Goal: Information Seeking & Learning: Learn about a topic

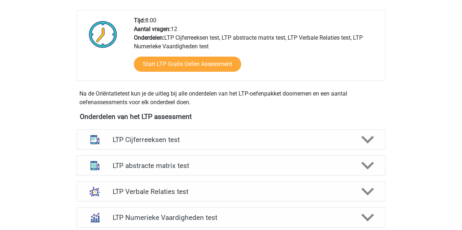
scroll to position [184, 0]
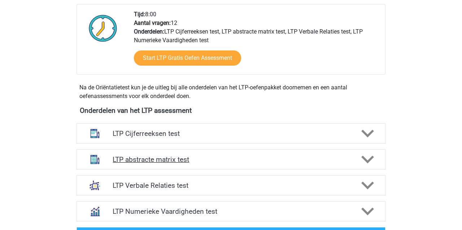
click at [155, 160] on h4 "LTP abstracte matrix test" at bounding box center [231, 160] width 236 height 8
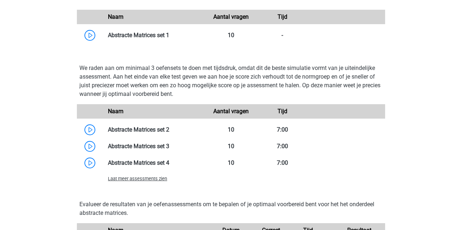
scroll to position [506, 0]
click at [140, 180] on span "Laat meer assessments zien" at bounding box center [137, 178] width 59 height 5
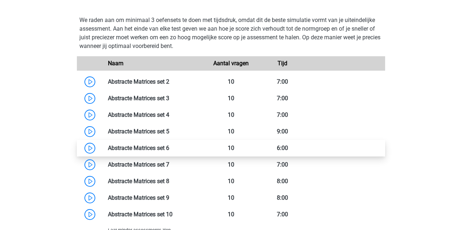
scroll to position [554, 0]
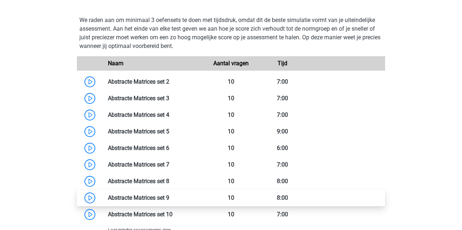
click at [169, 197] on link at bounding box center [169, 198] width 0 height 7
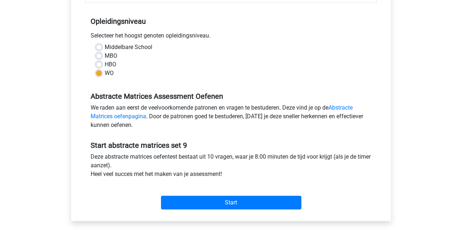
scroll to position [139, 0]
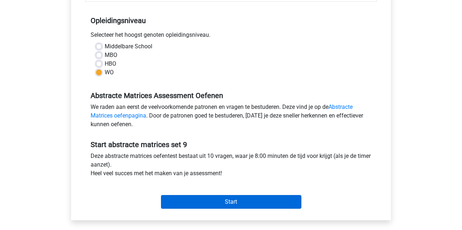
click at [201, 202] on input "Start" at bounding box center [231, 202] width 140 height 14
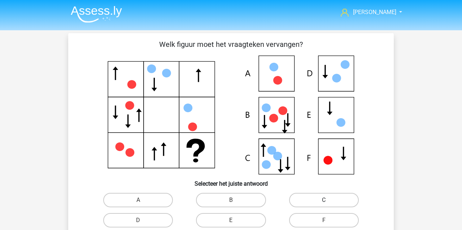
click at [323, 194] on label "C" at bounding box center [324, 200] width 70 height 14
click at [324, 200] on input "C" at bounding box center [326, 202] width 5 height 5
radio input "true"
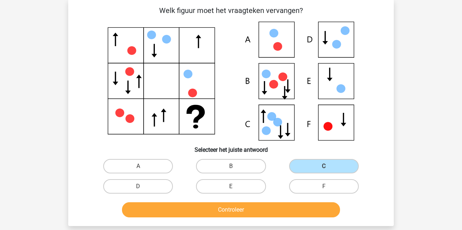
click at [287, 208] on button "Controleer" at bounding box center [231, 210] width 218 height 15
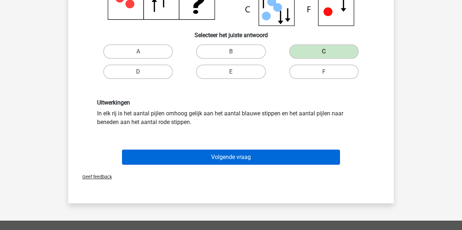
click at [189, 161] on button "Volgende vraag" at bounding box center [231, 157] width 218 height 15
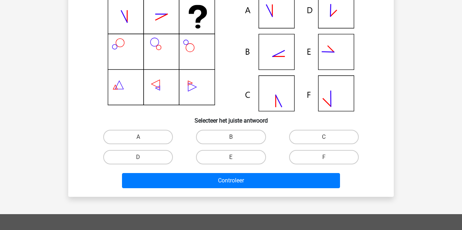
scroll to position [33, 0]
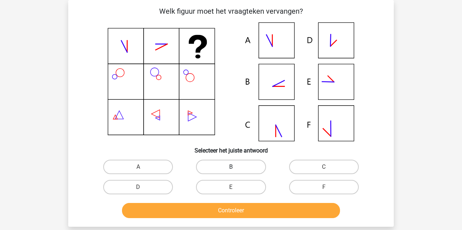
click at [246, 166] on label "B" at bounding box center [231, 167] width 70 height 14
click at [236, 167] on input "B" at bounding box center [233, 169] width 5 height 5
radio input "true"
click at [243, 213] on button "Controleer" at bounding box center [231, 210] width 218 height 15
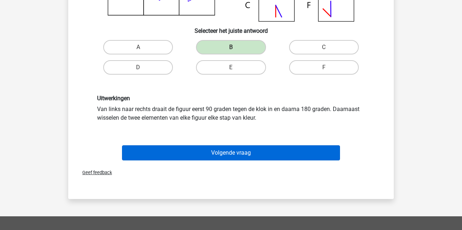
click at [181, 152] on button "Volgende vraag" at bounding box center [231, 152] width 218 height 15
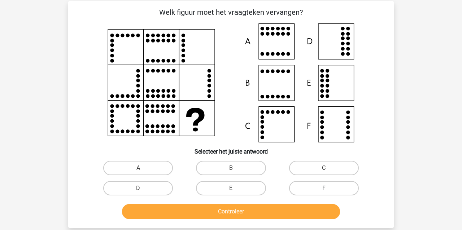
scroll to position [29, 0]
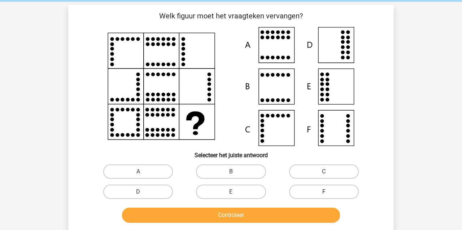
click at [338, 185] on label "F" at bounding box center [324, 192] width 70 height 14
click at [329, 192] on input "F" at bounding box center [326, 194] width 5 height 5
radio input "true"
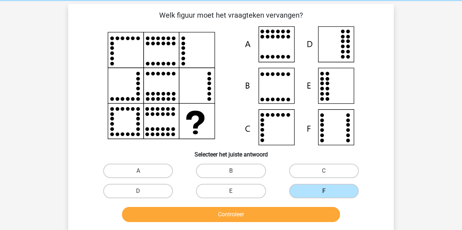
click at [284, 215] on button "Controleer" at bounding box center [231, 214] width 218 height 15
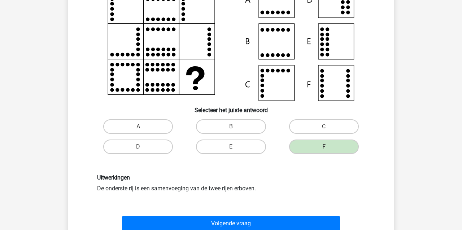
scroll to position [74, 0]
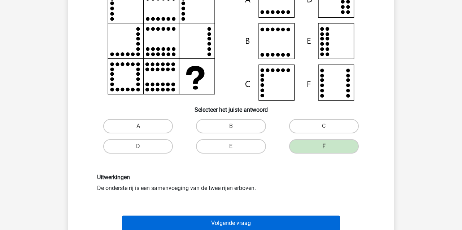
click at [201, 222] on button "Volgende vraag" at bounding box center [231, 223] width 218 height 15
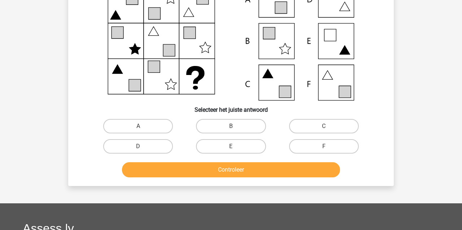
scroll to position [33, 0]
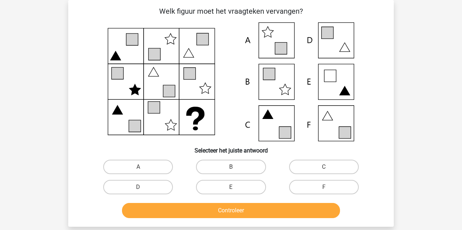
drag, startPoint x: 312, startPoint y: 186, endPoint x: 305, endPoint y: 200, distance: 14.9
click at [311, 186] on label "F" at bounding box center [324, 187] width 70 height 14
click at [324, 187] on input "F" at bounding box center [326, 189] width 5 height 5
radio input "true"
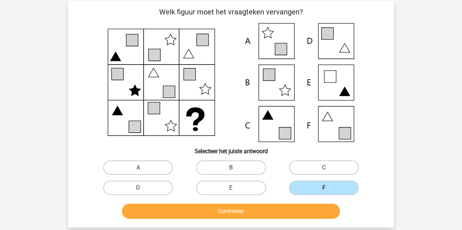
click at [296, 216] on button "Controleer" at bounding box center [231, 211] width 218 height 15
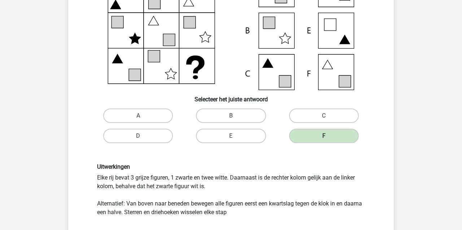
scroll to position [84, 0]
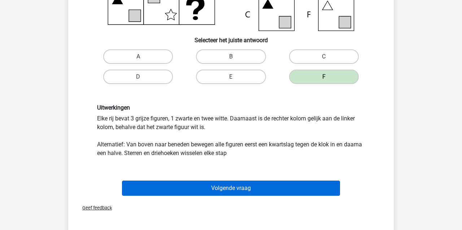
click at [195, 190] on button "Volgende vraag" at bounding box center [231, 188] width 218 height 15
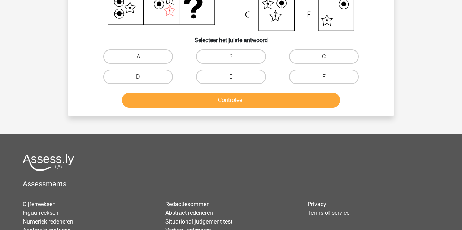
scroll to position [33, 0]
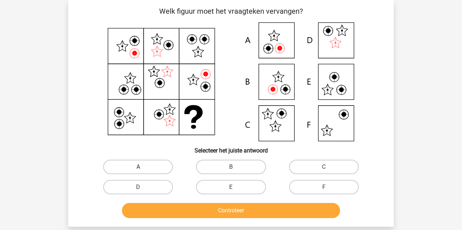
click at [113, 169] on label "A" at bounding box center [138, 167] width 70 height 14
click at [138, 169] on input "A" at bounding box center [140, 169] width 5 height 5
radio input "true"
click at [159, 214] on button "Controleer" at bounding box center [231, 210] width 218 height 15
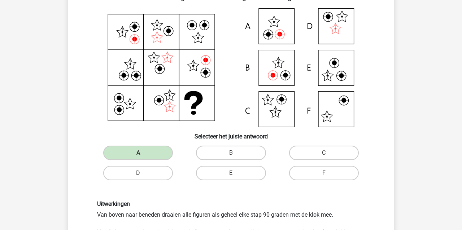
scroll to position [55, 0]
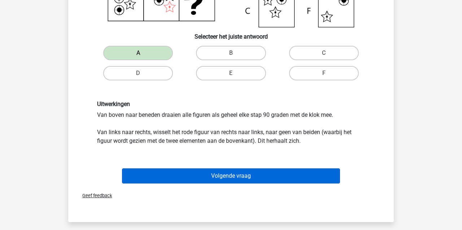
click at [218, 175] on button "Volgende vraag" at bounding box center [231, 176] width 218 height 15
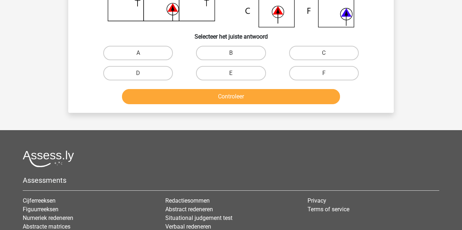
scroll to position [33, 0]
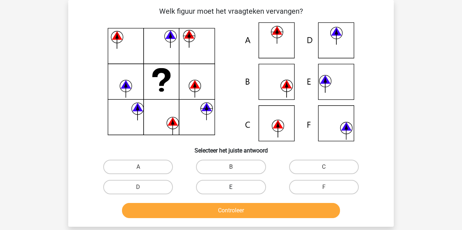
drag, startPoint x: 254, startPoint y: 165, endPoint x: 250, endPoint y: 188, distance: 23.4
click at [255, 166] on label "B" at bounding box center [231, 167] width 70 height 14
click at [236, 167] on input "B" at bounding box center [233, 169] width 5 height 5
radio input "true"
click at [253, 212] on button "Controleer" at bounding box center [231, 210] width 218 height 15
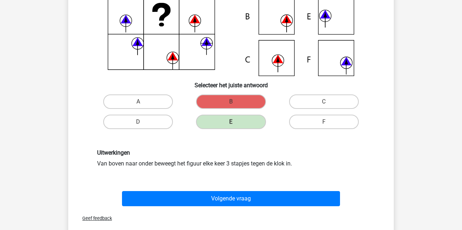
scroll to position [105, 0]
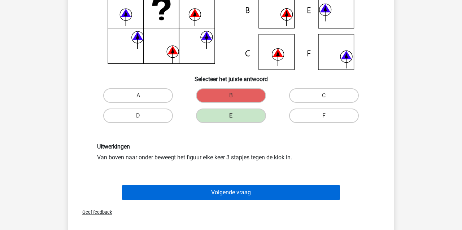
click at [209, 197] on button "Volgende vraag" at bounding box center [231, 192] width 218 height 15
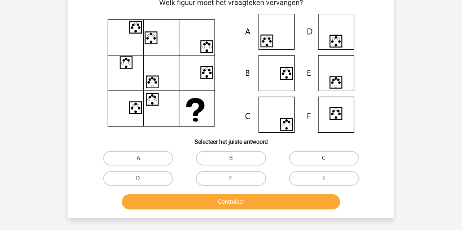
scroll to position [33, 0]
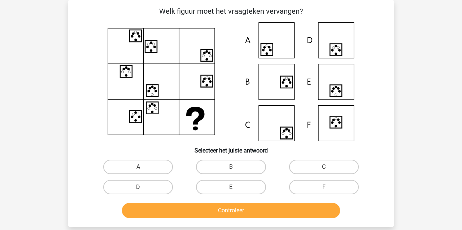
drag, startPoint x: 218, startPoint y: 190, endPoint x: 221, endPoint y: 196, distance: 6.6
click at [218, 190] on label "E" at bounding box center [231, 187] width 70 height 14
click at [231, 190] on input "E" at bounding box center [233, 189] width 5 height 5
radio input "true"
click at [226, 211] on button "Controleer" at bounding box center [231, 210] width 218 height 15
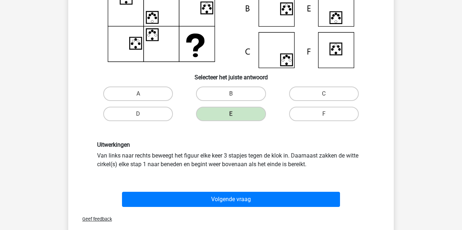
scroll to position [111, 0]
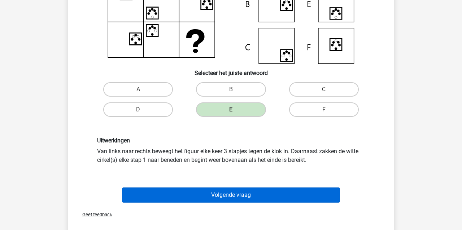
click at [224, 197] on button "Volgende vraag" at bounding box center [231, 195] width 218 height 15
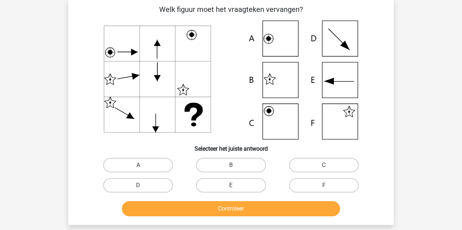
scroll to position [33, 0]
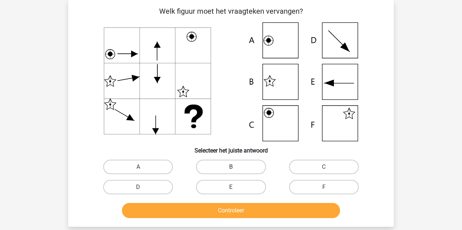
click at [224, 169] on label "B" at bounding box center [231, 167] width 70 height 14
click at [231, 169] on input "B" at bounding box center [233, 169] width 5 height 5
radio input "true"
click at [186, 216] on button "Controleer" at bounding box center [231, 210] width 218 height 15
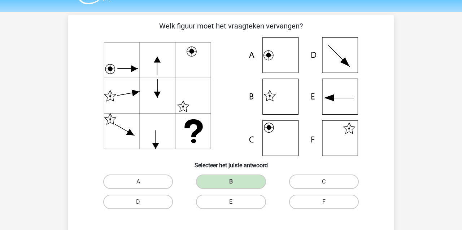
scroll to position [18, 0]
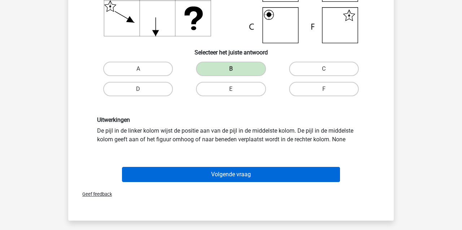
click at [231, 178] on button "Volgende vraag" at bounding box center [231, 174] width 218 height 15
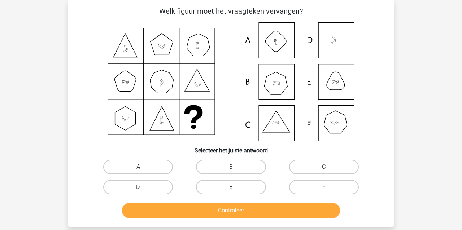
scroll to position [31, 0]
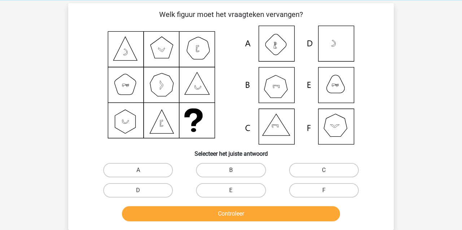
drag, startPoint x: 237, startPoint y: 167, endPoint x: 229, endPoint y: 182, distance: 17.5
click at [237, 167] on label "B" at bounding box center [231, 170] width 70 height 14
click at [236, 170] on input "B" at bounding box center [233, 172] width 5 height 5
radio input "true"
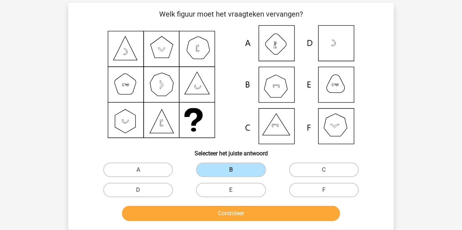
scroll to position [31, 0]
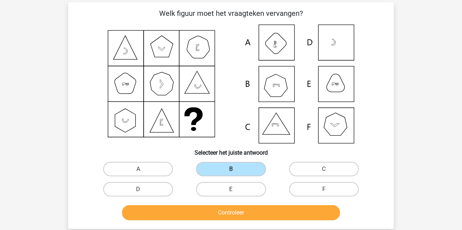
click at [217, 213] on button "Controleer" at bounding box center [231, 212] width 218 height 15
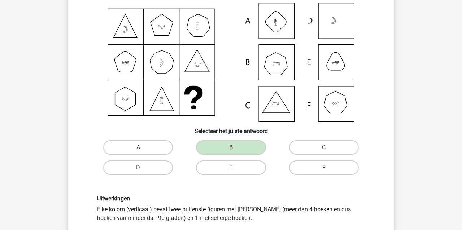
scroll to position [55, 0]
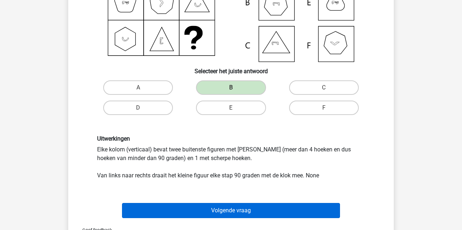
click at [191, 208] on button "Volgende vraag" at bounding box center [231, 210] width 218 height 15
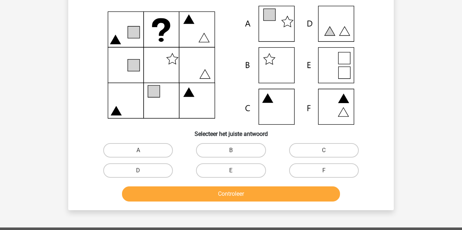
scroll to position [33, 0]
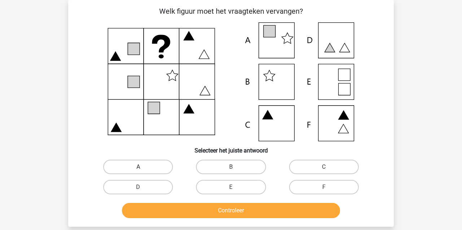
click at [127, 168] on label "A" at bounding box center [138, 167] width 70 height 14
click at [138, 168] on input "A" at bounding box center [140, 169] width 5 height 5
radio input "true"
click at [159, 209] on button "Controleer" at bounding box center [231, 210] width 218 height 15
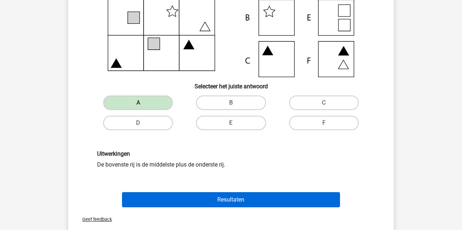
scroll to position [106, 0]
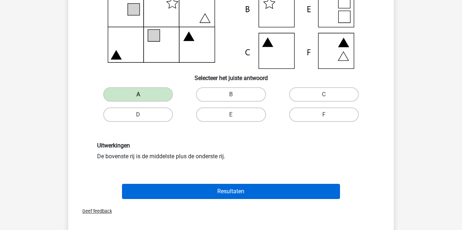
click at [162, 190] on button "Resultaten" at bounding box center [231, 191] width 218 height 15
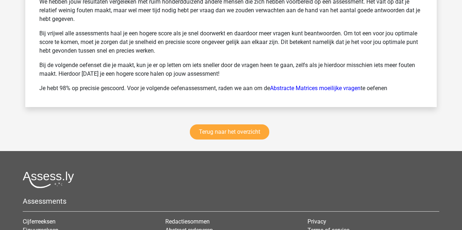
scroll to position [994, 0]
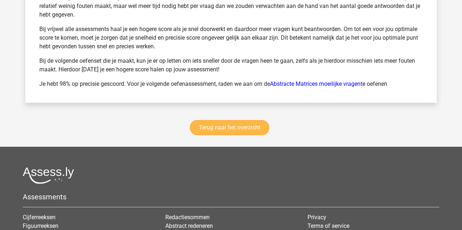
click at [207, 126] on link "Terug naar het overzicht" at bounding box center [229, 127] width 79 height 15
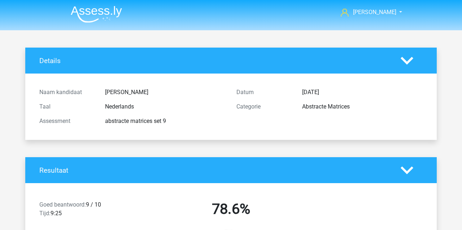
scroll to position [-4, 0]
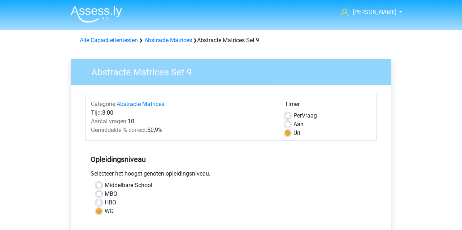
scroll to position [139, 0]
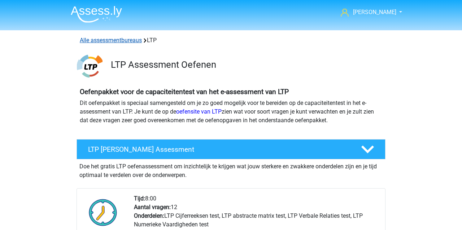
click at [95, 42] on link "Alle assessmentbureaus" at bounding box center [111, 40] width 62 height 7
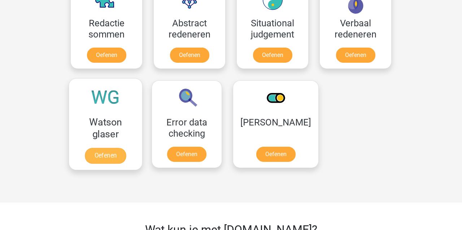
scroll to position [922, 0]
click at [109, 153] on link "Oefenen" at bounding box center [105, 156] width 41 height 16
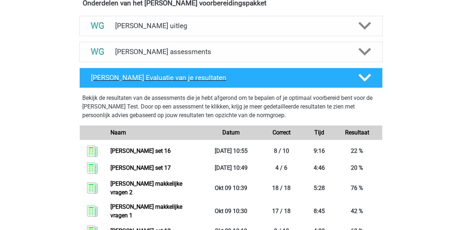
scroll to position [269, 0]
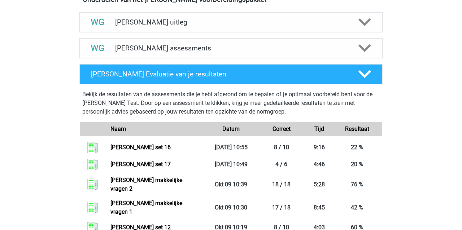
click at [129, 48] on h4 "[PERSON_NAME] assessments" at bounding box center [231, 48] width 232 height 8
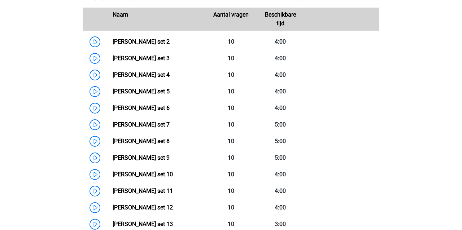
scroll to position [359, 0]
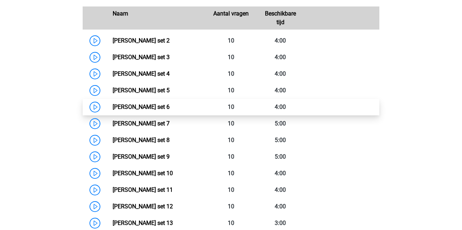
click at [136, 108] on link "[PERSON_NAME] set 6" at bounding box center [141, 107] width 57 height 7
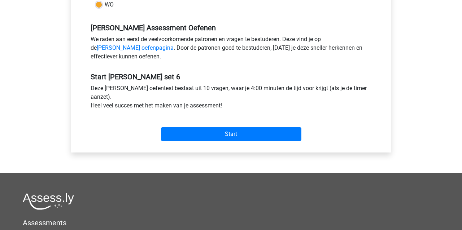
scroll to position [208, 0]
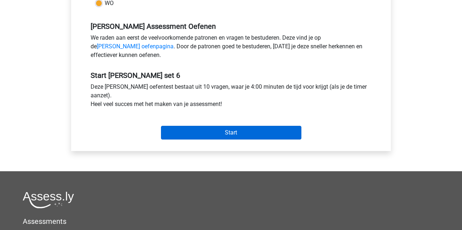
click at [174, 134] on input "Start" at bounding box center [231, 133] width 140 height 14
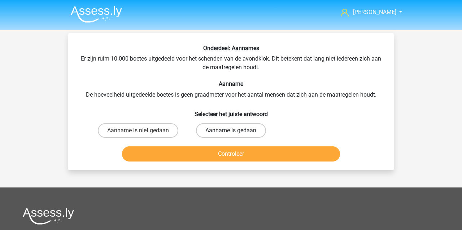
click at [230, 130] on label "Aanname is gedaan" at bounding box center [231, 130] width 70 height 14
click at [231, 131] on input "Aanname is gedaan" at bounding box center [233, 133] width 5 height 5
radio input "true"
click at [221, 155] on button "Controleer" at bounding box center [231, 154] width 218 height 15
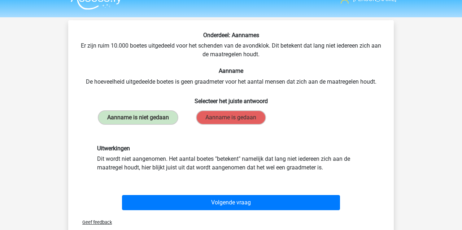
scroll to position [14, 0]
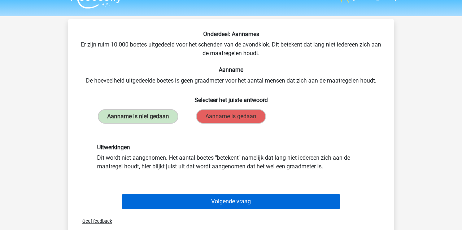
click at [158, 207] on button "Volgende vraag" at bounding box center [231, 201] width 218 height 15
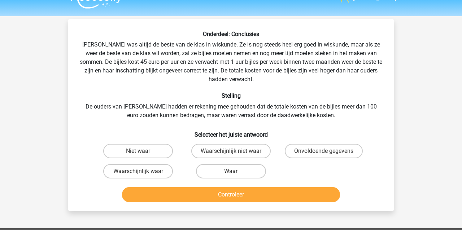
scroll to position [33, 0]
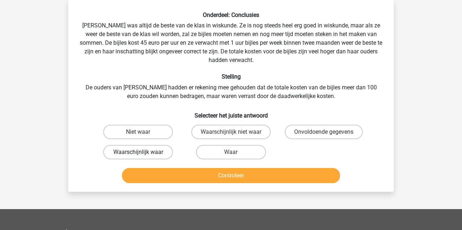
click at [151, 154] on label "Waarschijnlijk waar" at bounding box center [138, 152] width 70 height 14
click at [143, 154] on input "Waarschijnlijk waar" at bounding box center [140, 154] width 5 height 5
radio input "true"
click at [152, 174] on button "Controleer" at bounding box center [231, 175] width 218 height 15
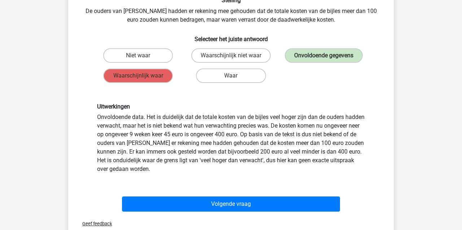
scroll to position [110, 0]
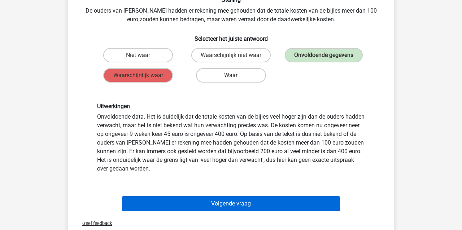
click at [196, 204] on button "Volgende vraag" at bounding box center [231, 203] width 218 height 15
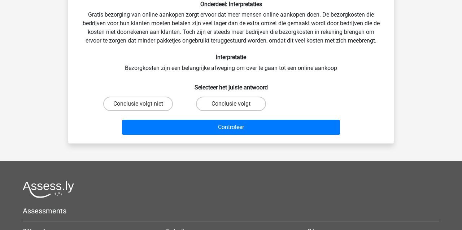
scroll to position [33, 0]
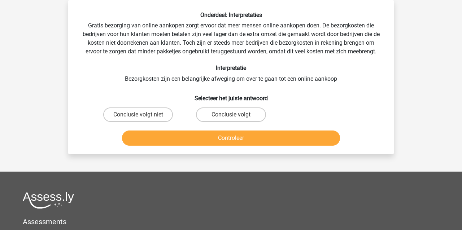
drag, startPoint x: 242, startPoint y: 111, endPoint x: 232, endPoint y: 118, distance: 12.4
click at [242, 112] on label "Conclusie volgt" at bounding box center [231, 115] width 70 height 14
click at [236, 115] on input "Conclusie volgt" at bounding box center [233, 117] width 5 height 5
radio input "true"
click at [222, 135] on button "Controleer" at bounding box center [231, 138] width 218 height 15
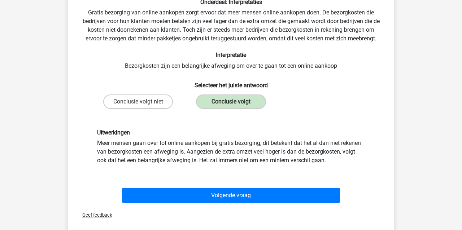
scroll to position [52, 0]
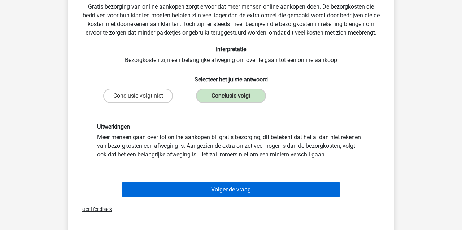
click at [194, 186] on button "Volgende vraag" at bounding box center [231, 189] width 218 height 15
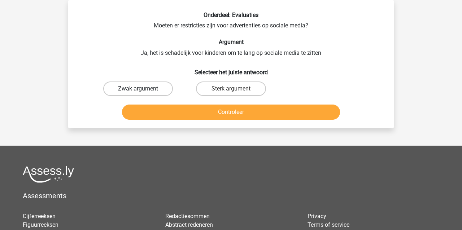
click at [131, 86] on label "Zwak argument" at bounding box center [138, 89] width 70 height 14
click at [138, 89] on input "Zwak argument" at bounding box center [140, 91] width 5 height 5
radio input "true"
click at [150, 109] on button "Controleer" at bounding box center [231, 112] width 218 height 15
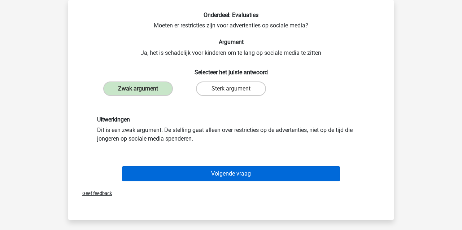
click at [271, 174] on button "Volgende vraag" at bounding box center [231, 173] width 218 height 15
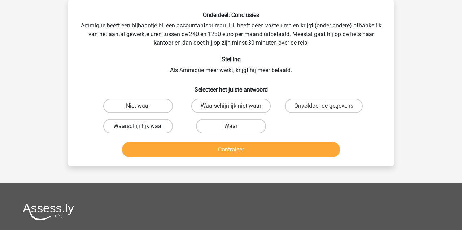
click at [123, 126] on label "Waarschijnlijk waar" at bounding box center [138, 126] width 70 height 14
click at [138, 126] on input "Waarschijnlijk waar" at bounding box center [140, 128] width 5 height 5
radio input "true"
click at [149, 146] on button "Controleer" at bounding box center [231, 149] width 218 height 15
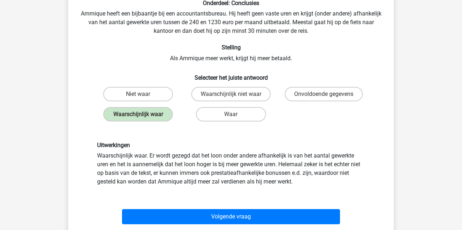
scroll to position [50, 0]
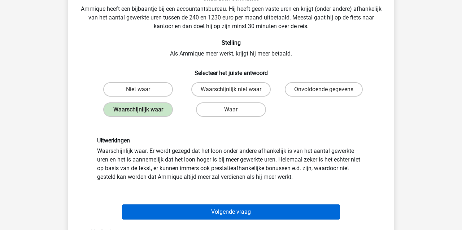
click at [175, 212] on button "Volgende vraag" at bounding box center [231, 212] width 218 height 15
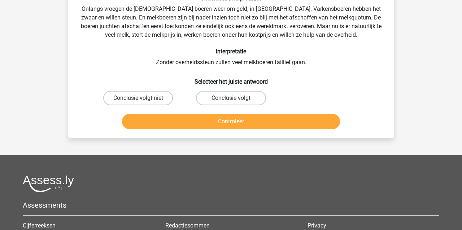
scroll to position [33, 0]
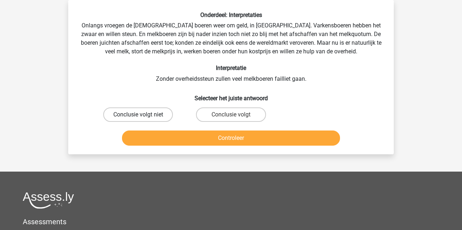
click at [151, 114] on label "Conclusie volgt niet" at bounding box center [138, 115] width 70 height 14
click at [143, 115] on input "Conclusie volgt niet" at bounding box center [140, 117] width 5 height 5
radio input "true"
click at [156, 140] on button "Controleer" at bounding box center [231, 138] width 218 height 15
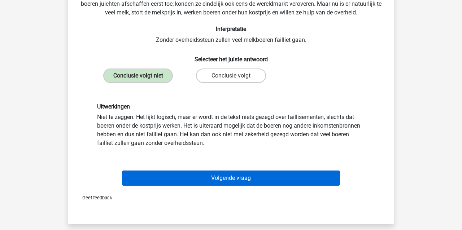
click at [168, 182] on button "Volgende vraag" at bounding box center [231, 178] width 218 height 15
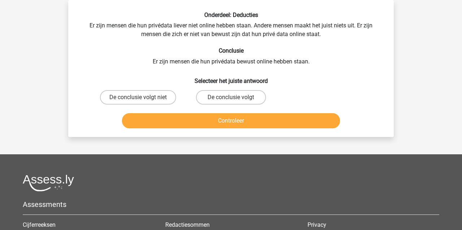
drag, startPoint x: 155, startPoint y: 98, endPoint x: 164, endPoint y: 108, distance: 13.5
click at [155, 98] on label "De conclusie volgt niet" at bounding box center [138, 97] width 76 height 14
click at [143, 98] on input "De conclusie volgt niet" at bounding box center [140, 99] width 5 height 5
radio input "true"
click at [170, 121] on button "Controleer" at bounding box center [231, 120] width 218 height 15
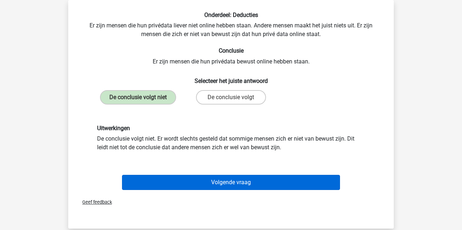
click at [190, 184] on button "Volgende vraag" at bounding box center [231, 182] width 218 height 15
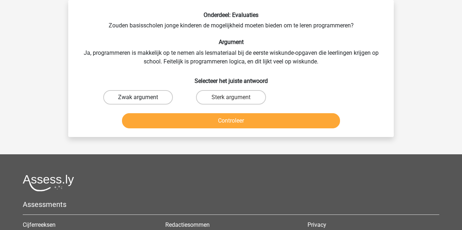
click at [140, 95] on label "Zwak argument" at bounding box center [138, 97] width 70 height 14
click at [140, 97] on input "Zwak argument" at bounding box center [140, 99] width 5 height 5
radio input "true"
click at [142, 124] on button "Controleer" at bounding box center [231, 120] width 218 height 15
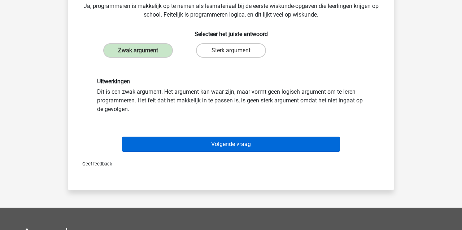
click at [151, 145] on button "Volgende vraag" at bounding box center [231, 144] width 218 height 15
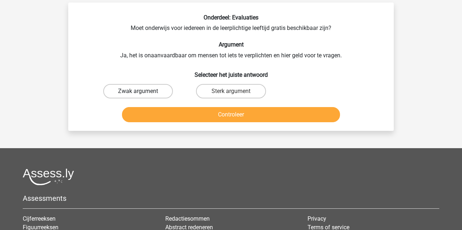
click at [122, 87] on label "Zwak argument" at bounding box center [138, 91] width 70 height 14
click at [138, 91] on input "Zwak argument" at bounding box center [140, 93] width 5 height 5
radio input "true"
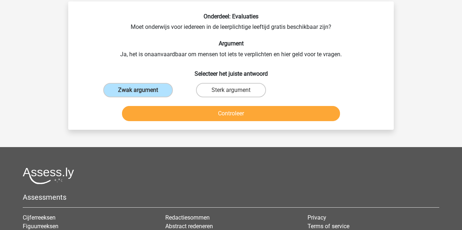
scroll to position [31, 0]
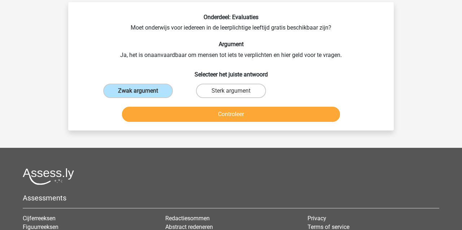
click at [157, 114] on button "Controleer" at bounding box center [231, 114] width 218 height 15
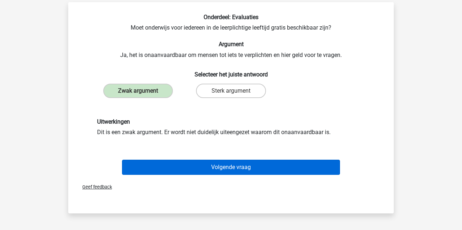
click at [194, 167] on button "Volgende vraag" at bounding box center [231, 167] width 218 height 15
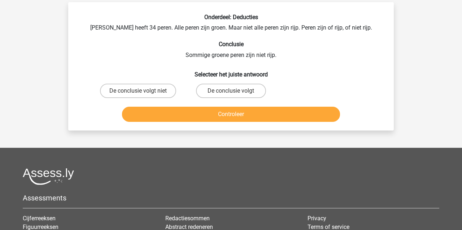
scroll to position [33, 0]
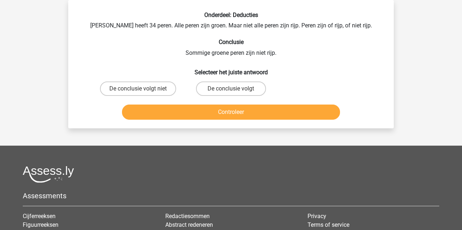
drag, startPoint x: 234, startPoint y: 88, endPoint x: 226, endPoint y: 106, distance: 20.2
click at [234, 88] on label "De conclusie volgt" at bounding box center [231, 89] width 70 height 14
click at [234, 89] on input "De conclusie volgt" at bounding box center [233, 91] width 5 height 5
radio input "true"
click at [225, 114] on button "Controleer" at bounding box center [231, 112] width 218 height 15
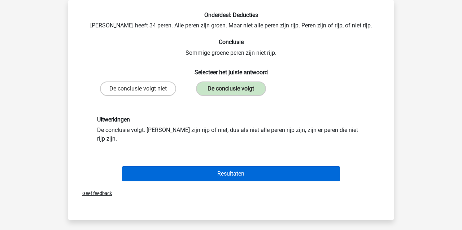
click at [205, 166] on button "Resultaten" at bounding box center [231, 173] width 218 height 15
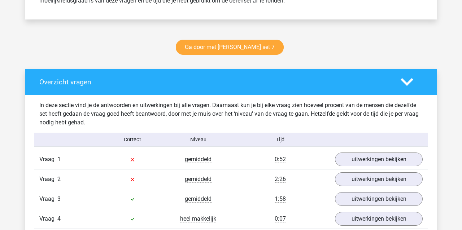
scroll to position [324, 0]
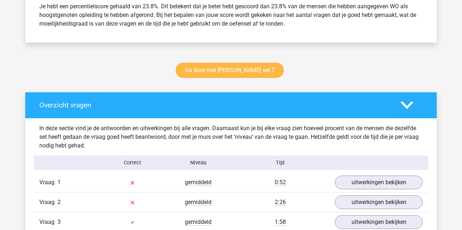
click at [240, 66] on link "Ga door met watson glaser set 7" at bounding box center [230, 70] width 108 height 15
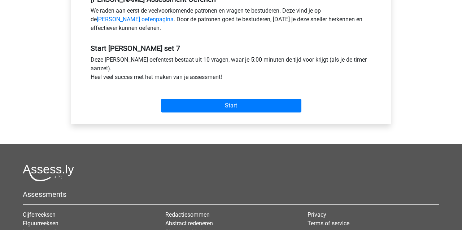
scroll to position [247, 0]
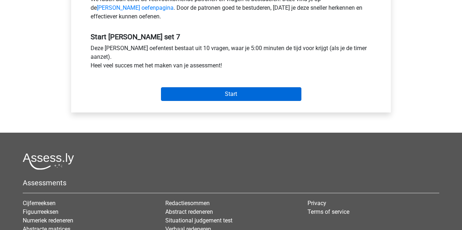
click at [203, 94] on input "Start" at bounding box center [231, 94] width 140 height 14
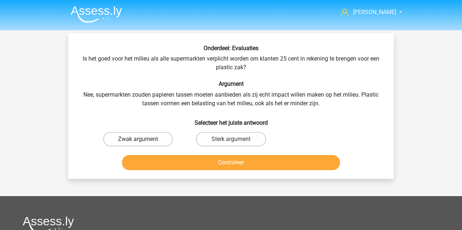
click at [136, 137] on label "Zwak argument" at bounding box center [138, 139] width 70 height 14
click at [138, 139] on input "Zwak argument" at bounding box center [140, 141] width 5 height 5
radio input "true"
click at [173, 166] on button "Controleer" at bounding box center [231, 162] width 218 height 15
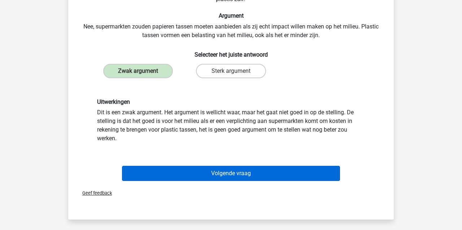
scroll to position [99, 0]
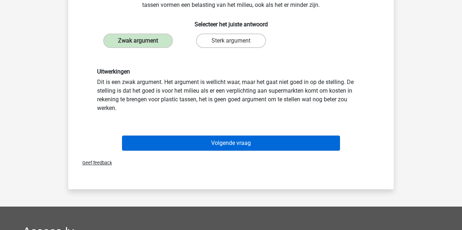
click at [189, 144] on button "Volgende vraag" at bounding box center [231, 143] width 218 height 15
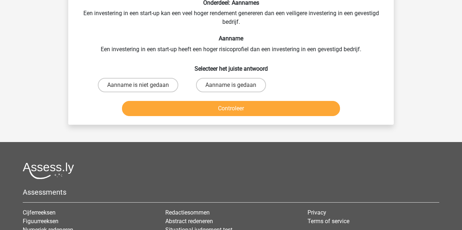
scroll to position [33, 0]
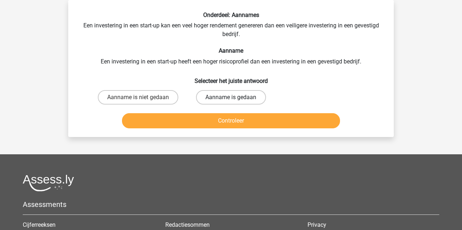
click at [229, 97] on label "Aanname is gedaan" at bounding box center [231, 97] width 70 height 14
click at [231, 97] on input "Aanname is gedaan" at bounding box center [233, 99] width 5 height 5
radio input "true"
click at [213, 123] on button "Controleer" at bounding box center [231, 120] width 218 height 15
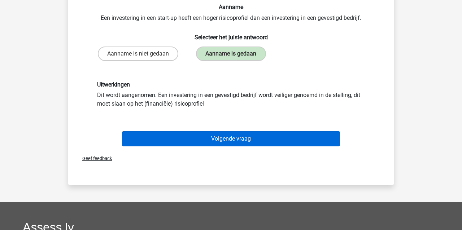
click at [198, 140] on button "Volgende vraag" at bounding box center [231, 138] width 218 height 15
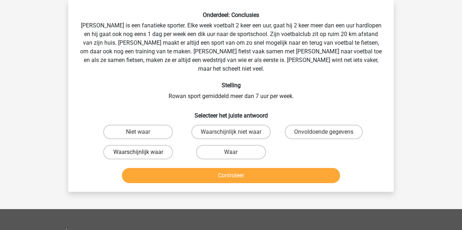
scroll to position [32, 0]
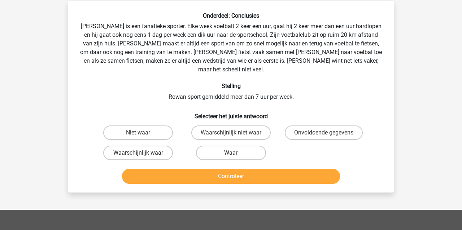
click at [132, 146] on label "Waarschijnlijk waar" at bounding box center [138, 153] width 70 height 14
click at [138, 153] on input "Waarschijnlijk waar" at bounding box center [140, 155] width 5 height 5
radio input "true"
click at [170, 169] on button "Controleer" at bounding box center [231, 176] width 218 height 15
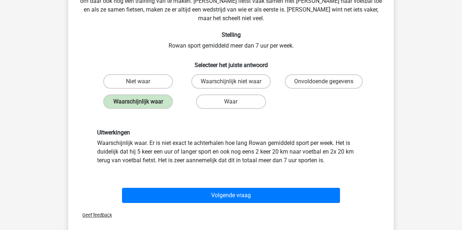
scroll to position [84, 0]
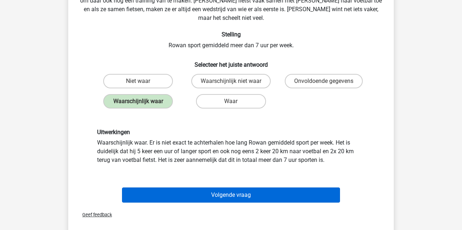
click at [184, 188] on button "Volgende vraag" at bounding box center [231, 195] width 218 height 15
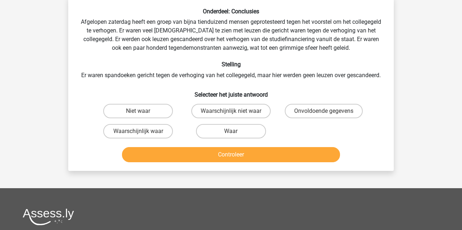
scroll to position [33, 0]
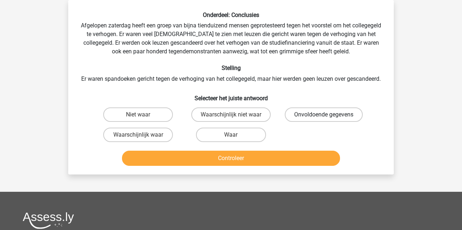
drag, startPoint x: 345, startPoint y: 125, endPoint x: 337, endPoint y: 129, distance: 8.9
click at [345, 122] on label "Onvoldoende gegevens" at bounding box center [324, 115] width 78 height 14
click at [329, 119] on input "Onvoldoende gegevens" at bounding box center [326, 117] width 5 height 5
radio input "true"
click at [285, 166] on button "Controleer" at bounding box center [231, 158] width 218 height 15
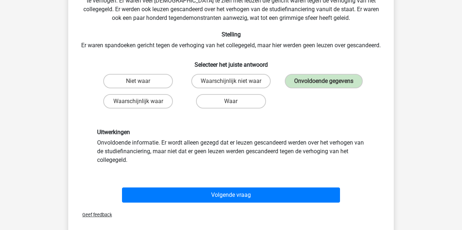
scroll to position [66, 0]
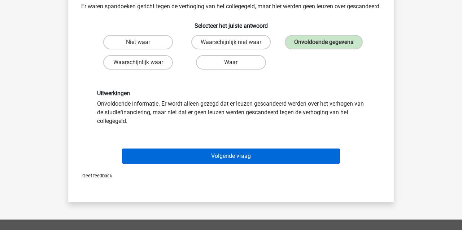
click at [240, 164] on button "Volgende vraag" at bounding box center [231, 156] width 218 height 15
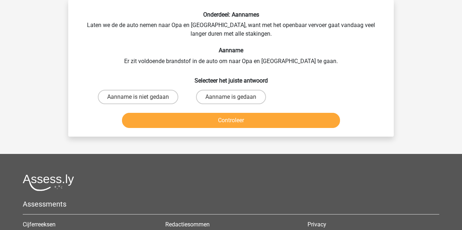
scroll to position [33, 0]
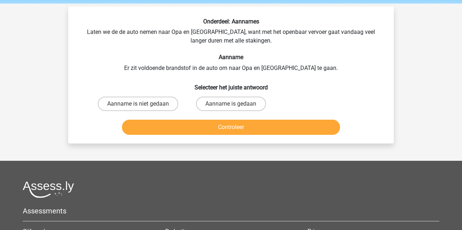
drag, startPoint x: 140, startPoint y: 99, endPoint x: 149, endPoint y: 113, distance: 17.0
click at [141, 99] on label "Aanname is niet gedaan" at bounding box center [138, 104] width 81 height 14
click at [141, 104] on input "Aanname is niet gedaan" at bounding box center [140, 106] width 5 height 5
radio input "true"
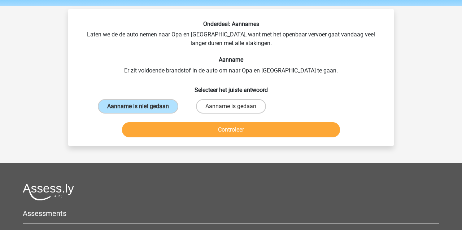
click at [158, 128] on button "Controleer" at bounding box center [231, 129] width 218 height 15
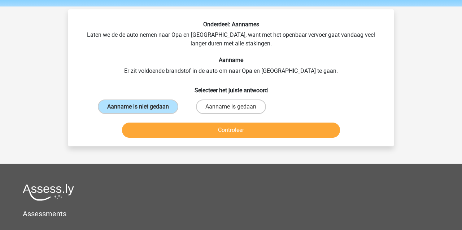
scroll to position [27, 0]
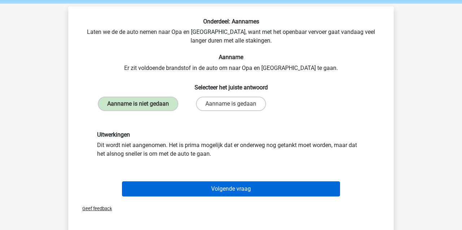
click at [145, 185] on button "Volgende vraag" at bounding box center [231, 189] width 218 height 15
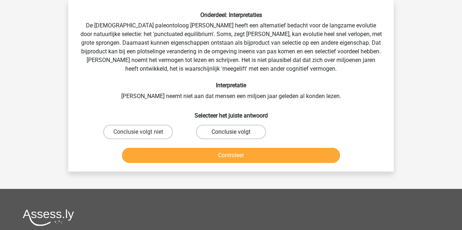
click at [221, 130] on label "Conclusie volgt" at bounding box center [231, 132] width 70 height 14
click at [231, 132] on input "Conclusie volgt" at bounding box center [233, 134] width 5 height 5
radio input "true"
click at [223, 153] on button "Controleer" at bounding box center [231, 155] width 218 height 15
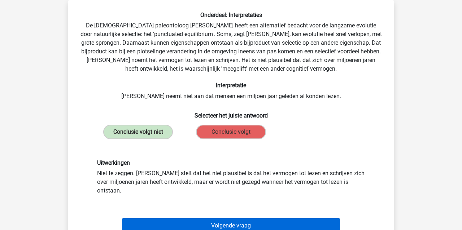
click at [234, 218] on button "Volgende vraag" at bounding box center [231, 225] width 218 height 15
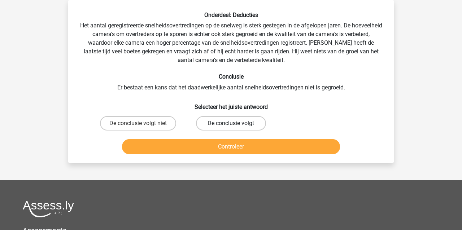
click at [260, 125] on label "De conclusie volgt" at bounding box center [231, 123] width 70 height 14
click at [236, 125] on input "De conclusie volgt" at bounding box center [233, 125] width 5 height 5
radio input "true"
click at [252, 146] on button "Controleer" at bounding box center [231, 146] width 218 height 15
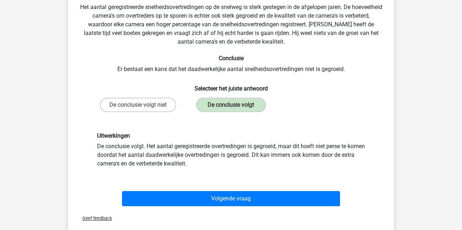
scroll to position [46, 0]
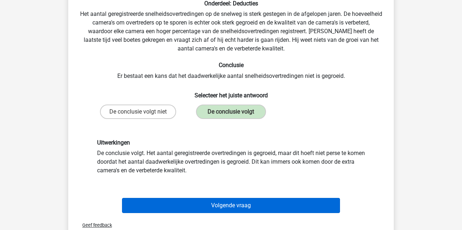
click at [212, 201] on button "Volgende vraag" at bounding box center [231, 205] width 218 height 15
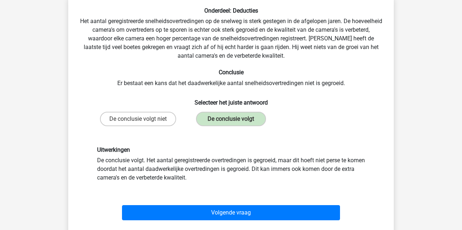
scroll to position [33, 0]
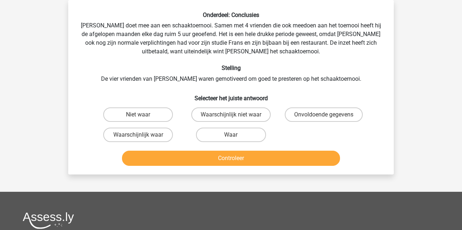
drag, startPoint x: 324, startPoint y: 111, endPoint x: 306, endPoint y: 137, distance: 31.2
click at [324, 112] on label "Onvoldoende gegevens" at bounding box center [324, 115] width 78 height 14
click at [324, 115] on input "Onvoldoende gegevens" at bounding box center [326, 117] width 5 height 5
radio input "true"
click at [279, 161] on button "Controleer" at bounding box center [231, 158] width 218 height 15
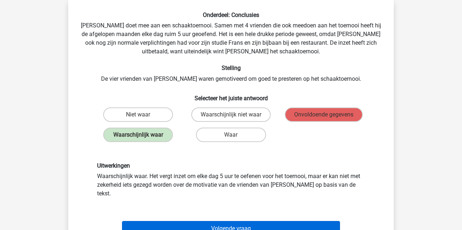
click at [173, 221] on button "Volgende vraag" at bounding box center [231, 228] width 218 height 15
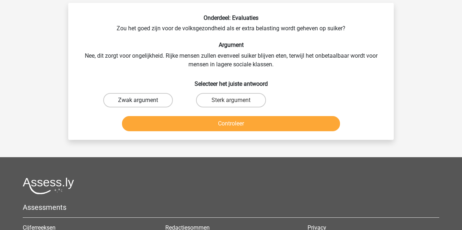
click at [152, 96] on label "Zwak argument" at bounding box center [138, 100] width 70 height 14
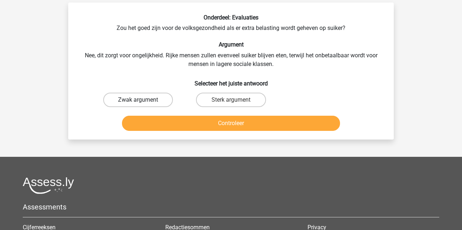
click at [143, 100] on input "Zwak argument" at bounding box center [140, 102] width 5 height 5
radio input "true"
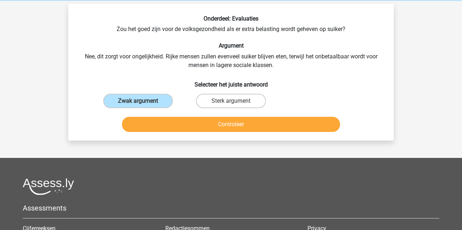
click at [170, 124] on button "Controleer" at bounding box center [231, 124] width 218 height 15
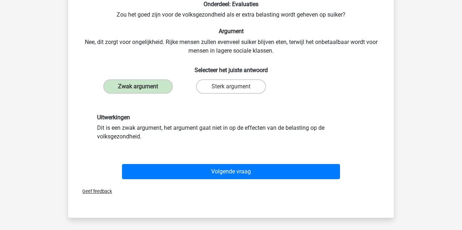
scroll to position [46, 0]
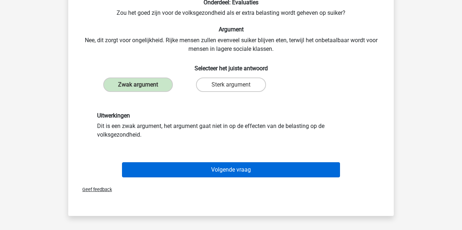
click at [182, 171] on button "Volgende vraag" at bounding box center [231, 169] width 218 height 15
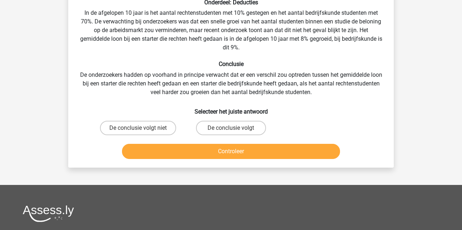
scroll to position [33, 0]
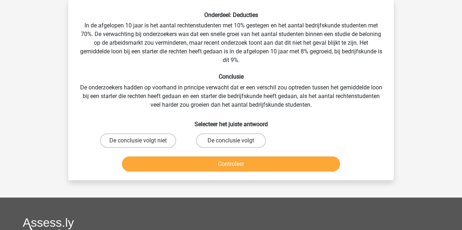
drag, startPoint x: 257, startPoint y: 143, endPoint x: 257, endPoint y: 148, distance: 5.8
click at [257, 143] on label "De conclusie volgt" at bounding box center [231, 141] width 70 height 14
click at [236, 143] on input "De conclusie volgt" at bounding box center [233, 143] width 5 height 5
radio input "true"
click at [260, 160] on button "Controleer" at bounding box center [231, 164] width 218 height 15
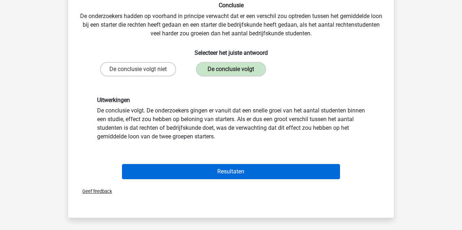
scroll to position [105, 0]
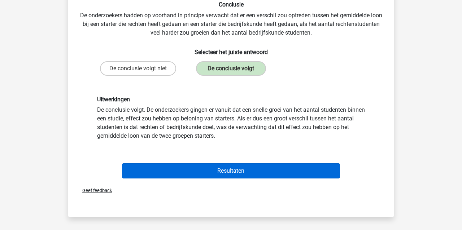
click at [262, 170] on button "Resultaten" at bounding box center [231, 171] width 218 height 15
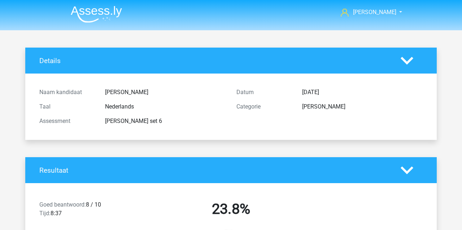
scroll to position [324, 0]
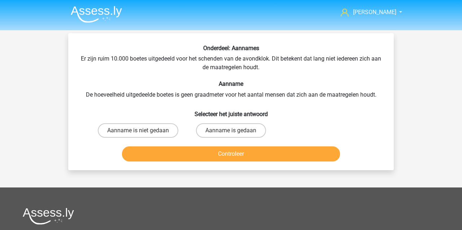
scroll to position [33, 0]
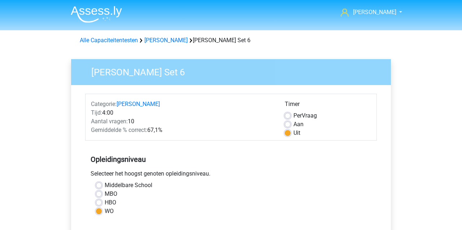
scroll to position [208, 0]
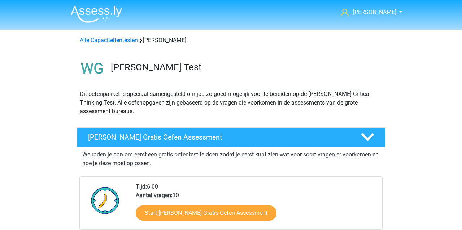
scroll to position [359, 0]
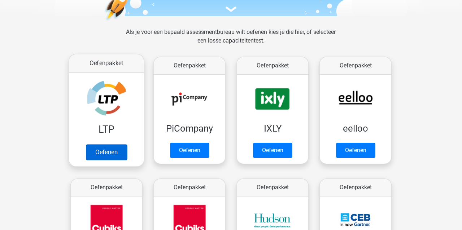
scroll to position [97, 0]
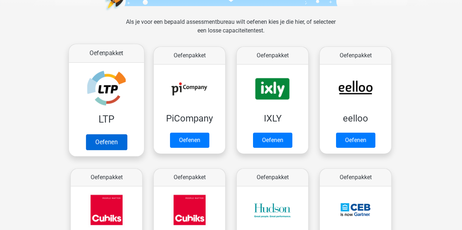
click at [108, 134] on link "Oefenen" at bounding box center [106, 142] width 41 height 16
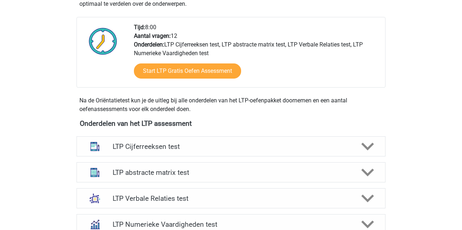
scroll to position [171, 0]
click at [143, 171] on h4 "LTP abstracte matrix test" at bounding box center [231, 173] width 236 height 8
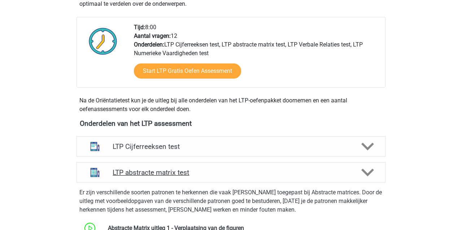
click at [125, 173] on h4 "LTP abstracte matrix test" at bounding box center [231, 173] width 236 height 8
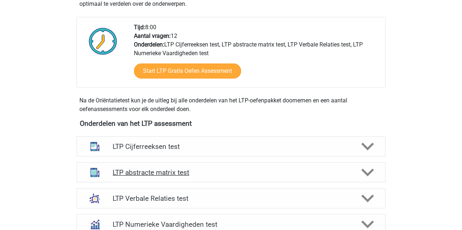
click at [136, 171] on h4 "LTP abstracte matrix test" at bounding box center [231, 173] width 236 height 8
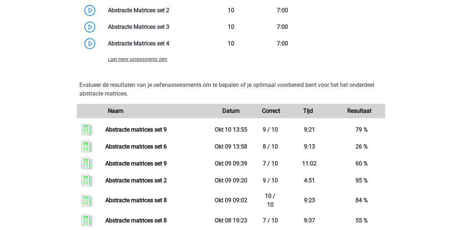
scroll to position [620, 0]
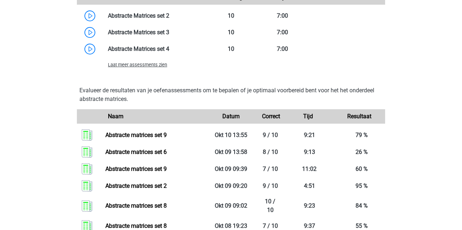
click at [122, 66] on span "Laat meer assessments zien" at bounding box center [137, 64] width 59 height 5
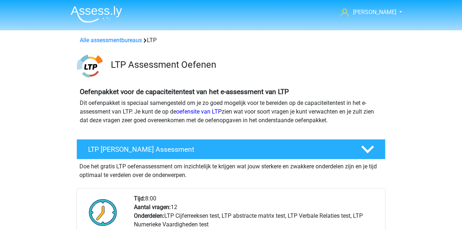
scroll to position [0, 0]
click at [89, 37] on link "Alle assessmentbureaus" at bounding box center [111, 40] width 62 height 7
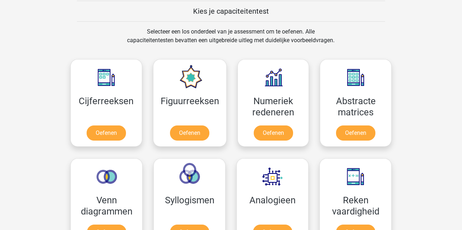
scroll to position [645, 0]
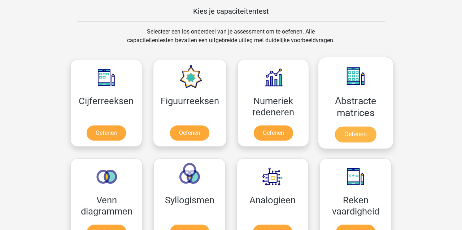
click at [358, 132] on link "Oefenen" at bounding box center [355, 135] width 41 height 16
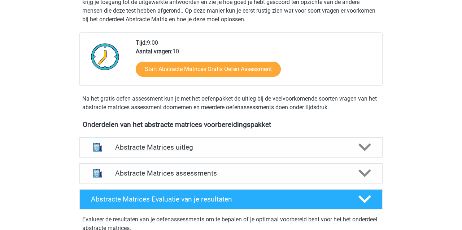
scroll to position [171, 0]
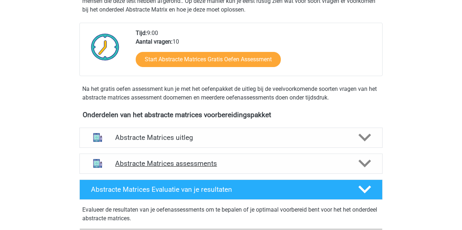
click at [138, 165] on h4 "Abstracte Matrices assessments" at bounding box center [231, 164] width 232 height 8
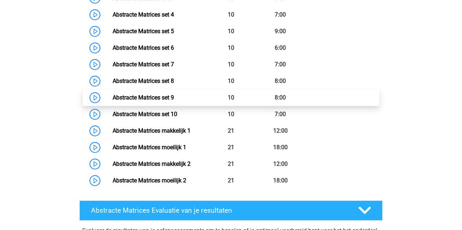
scroll to position [445, 0]
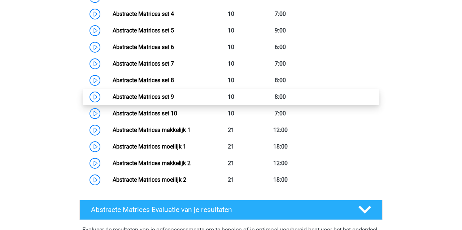
click at [152, 97] on link "Abstracte Matrices set 9" at bounding box center [143, 96] width 61 height 7
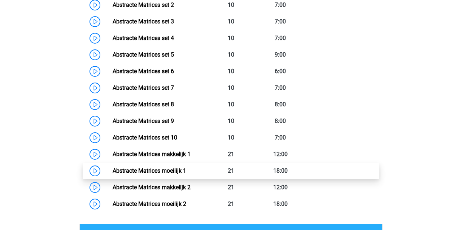
scroll to position [421, 0]
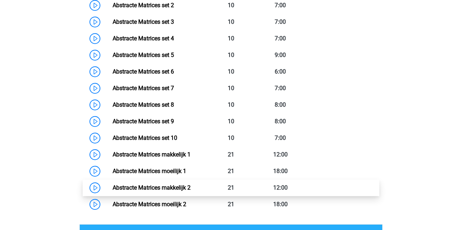
click at [186, 186] on link "Abstracte Matrices makkelijk 2" at bounding box center [152, 187] width 78 height 7
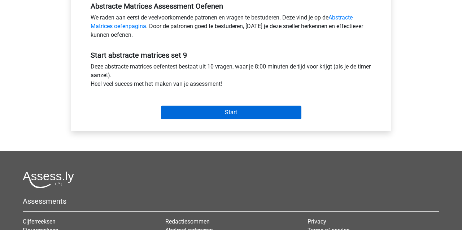
scroll to position [239, 0]
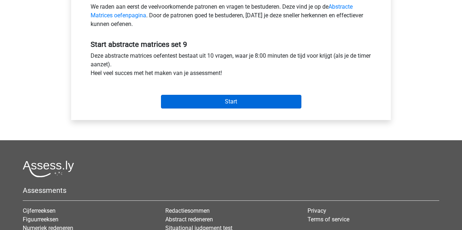
click at [232, 98] on input "Start" at bounding box center [231, 102] width 140 height 14
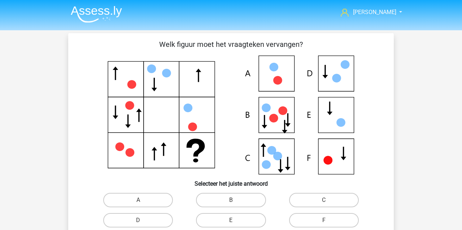
scroll to position [0, 0]
click at [312, 199] on label "C" at bounding box center [324, 200] width 70 height 14
click at [324, 200] on input "C" at bounding box center [326, 202] width 5 height 5
radio input "true"
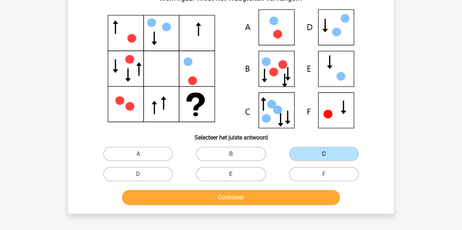
scroll to position [56, 0]
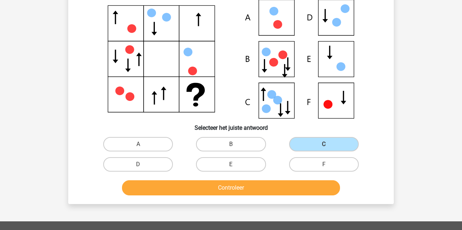
click at [261, 188] on button "Controleer" at bounding box center [231, 187] width 218 height 15
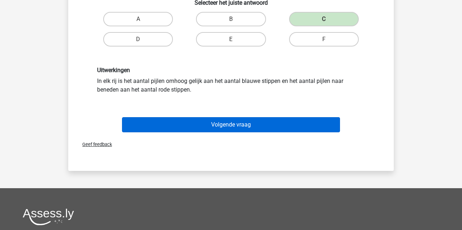
scroll to position [181, 0]
click at [195, 127] on button "Volgende vraag" at bounding box center [231, 124] width 218 height 15
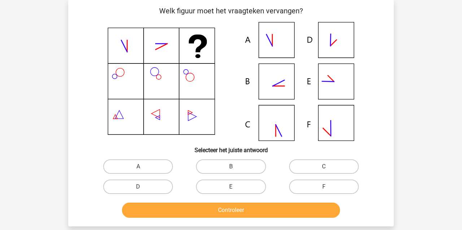
scroll to position [38, 0]
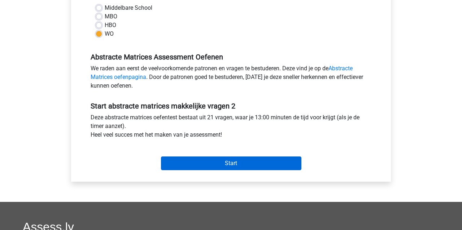
scroll to position [177, 0]
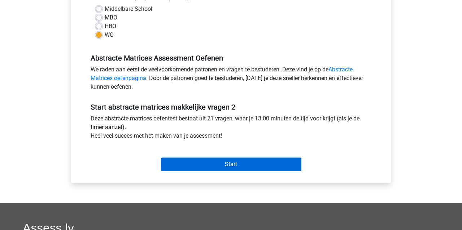
click at [190, 167] on input "Start" at bounding box center [231, 165] width 140 height 14
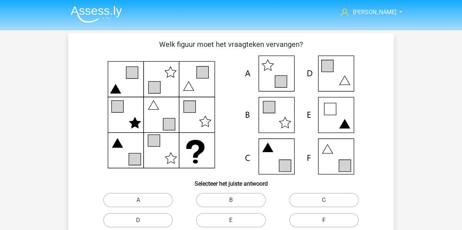
click at [320, 219] on label "F" at bounding box center [324, 220] width 70 height 14
click at [324, 221] on input "F" at bounding box center [326, 223] width 5 height 5
radio input "true"
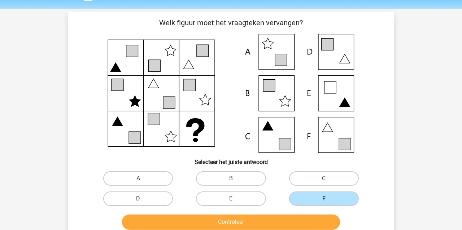
scroll to position [30, 0]
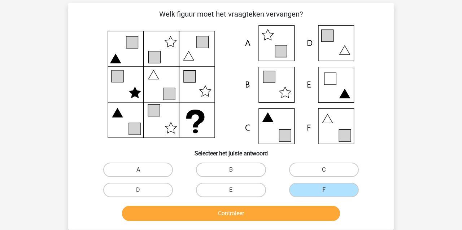
click at [270, 216] on button "Controleer" at bounding box center [231, 213] width 218 height 15
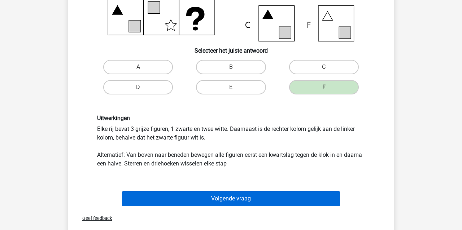
click at [210, 201] on button "Volgende vraag" at bounding box center [231, 198] width 218 height 15
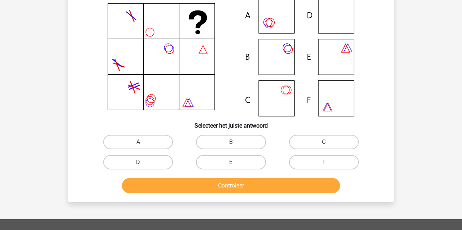
scroll to position [33, 0]
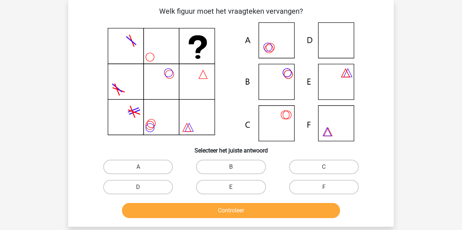
drag, startPoint x: 152, startPoint y: 187, endPoint x: 164, endPoint y: 200, distance: 17.4
click at [152, 187] on label "D" at bounding box center [138, 187] width 70 height 14
click at [143, 187] on input "D" at bounding box center [140, 189] width 5 height 5
radio input "true"
click at [177, 215] on button "Controleer" at bounding box center [231, 210] width 218 height 15
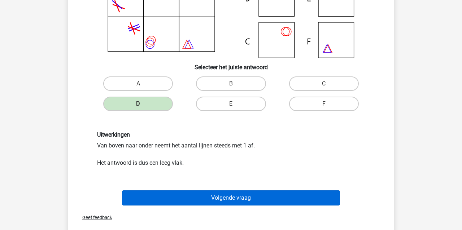
scroll to position [121, 0]
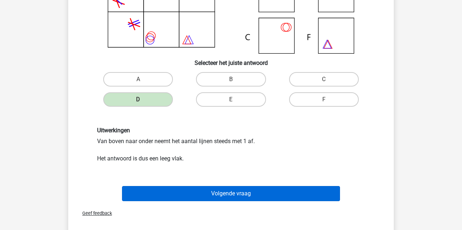
click at [155, 193] on button "Volgende vraag" at bounding box center [231, 193] width 218 height 15
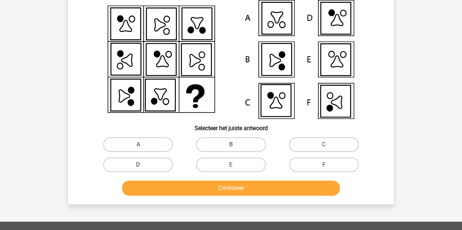
scroll to position [33, 0]
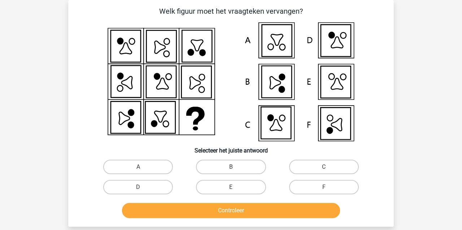
drag, startPoint x: 332, startPoint y: 187, endPoint x: 314, endPoint y: 195, distance: 20.1
click at [331, 187] on label "F" at bounding box center [324, 187] width 70 height 14
click at [329, 187] on input "F" at bounding box center [326, 189] width 5 height 5
radio input "true"
click at [304, 210] on button "Controleer" at bounding box center [231, 210] width 218 height 15
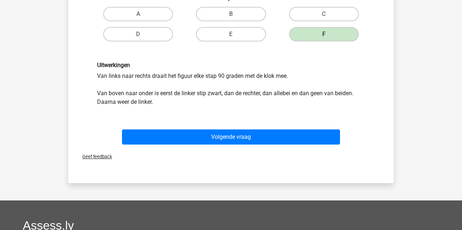
scroll to position [189, 0]
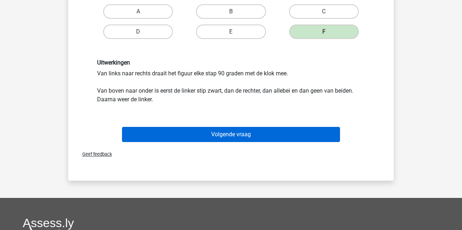
click at [152, 135] on button "Volgende vraag" at bounding box center [231, 134] width 218 height 15
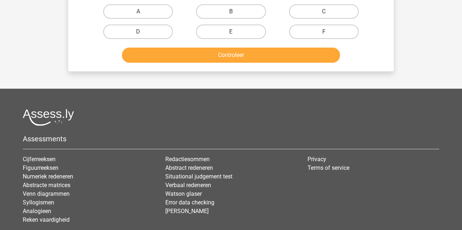
scroll to position [33, 0]
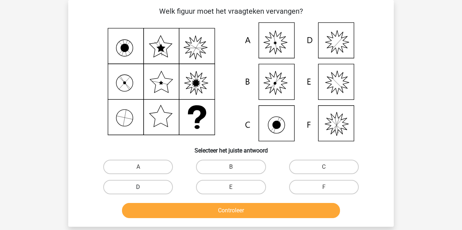
drag, startPoint x: 130, startPoint y: 166, endPoint x: 141, endPoint y: 183, distance: 20.1
click at [130, 166] on label "A" at bounding box center [138, 167] width 70 height 14
click at [138, 167] on input "A" at bounding box center [140, 169] width 5 height 5
radio input "true"
click at [146, 209] on button "Controleer" at bounding box center [231, 210] width 218 height 15
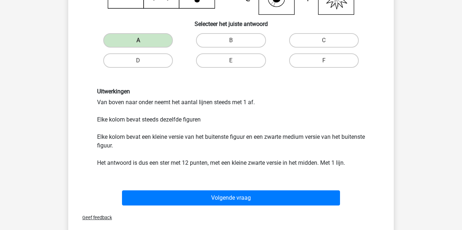
scroll to position [176, 0]
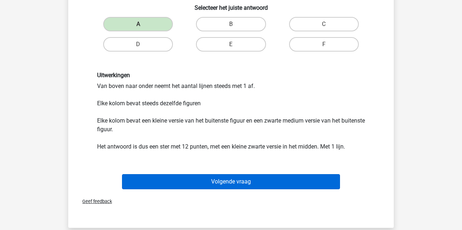
click at [143, 185] on button "Volgende vraag" at bounding box center [231, 181] width 218 height 15
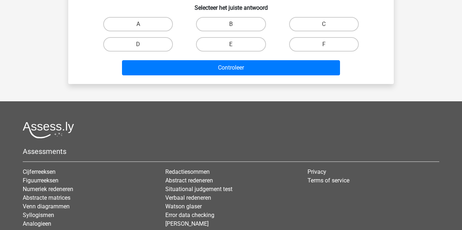
scroll to position [33, 0]
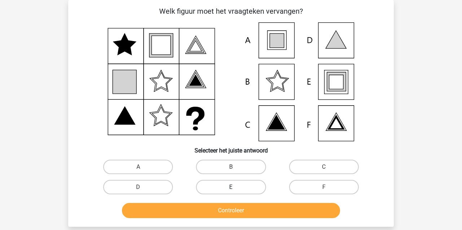
click at [213, 187] on label "E" at bounding box center [231, 187] width 70 height 14
click at [231, 187] on input "E" at bounding box center [233, 189] width 5 height 5
radio input "true"
click at [205, 209] on button "Controleer" at bounding box center [231, 210] width 218 height 15
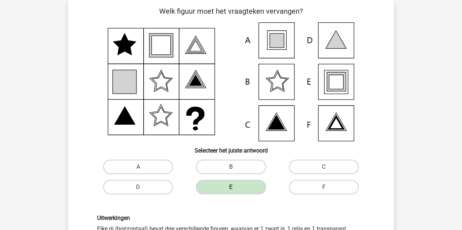
scroll to position [33, 0]
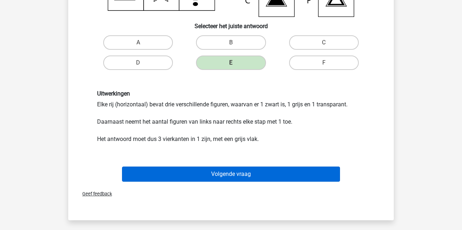
click at [171, 171] on button "Volgende vraag" at bounding box center [231, 174] width 218 height 15
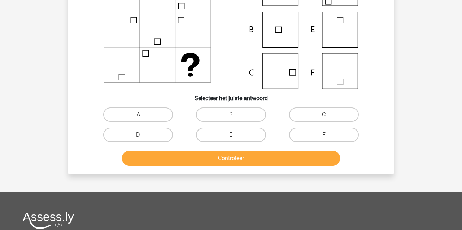
scroll to position [33, 0]
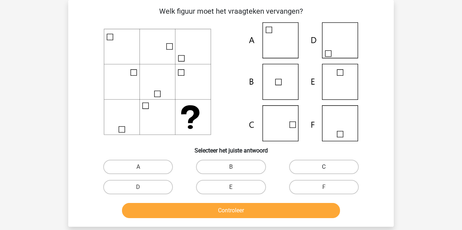
click at [338, 168] on label "C" at bounding box center [324, 167] width 70 height 14
click at [329, 168] on input "C" at bounding box center [326, 169] width 5 height 5
radio input "true"
click at [288, 209] on button "Controleer" at bounding box center [231, 210] width 218 height 15
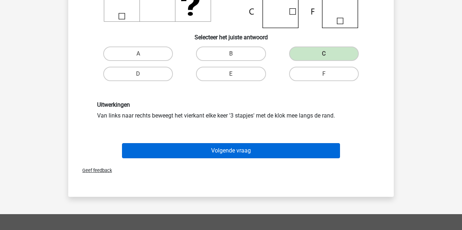
click at [206, 151] on button "Volgende vraag" at bounding box center [231, 150] width 218 height 15
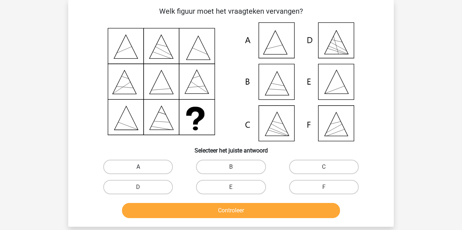
click at [126, 165] on label "A" at bounding box center [138, 167] width 70 height 14
click at [138, 167] on input "A" at bounding box center [140, 169] width 5 height 5
radio input "true"
click at [143, 212] on button "Controleer" at bounding box center [231, 210] width 218 height 15
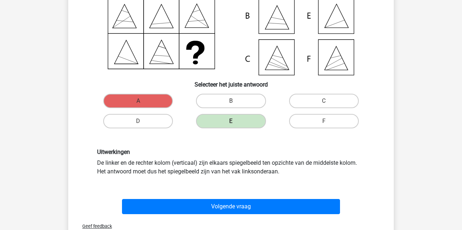
scroll to position [101, 0]
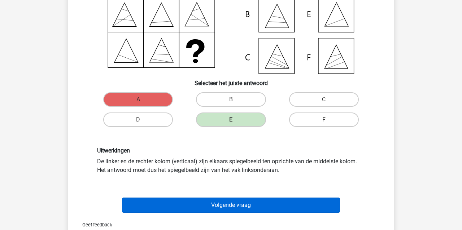
click at [229, 206] on button "Volgende vraag" at bounding box center [231, 205] width 218 height 15
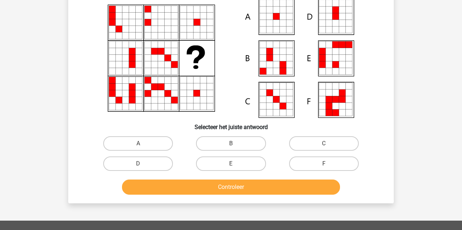
scroll to position [33, 0]
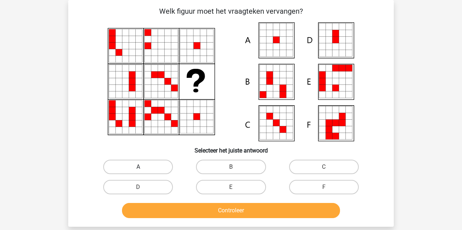
click at [165, 161] on label "A" at bounding box center [138, 167] width 70 height 14
click at [143, 167] on input "A" at bounding box center [140, 169] width 5 height 5
radio input "true"
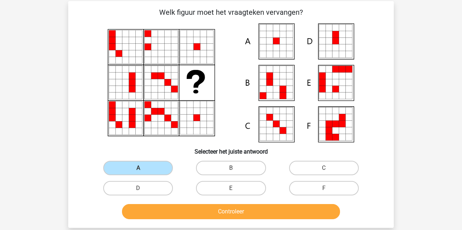
click at [184, 207] on button "Controleer" at bounding box center [231, 211] width 218 height 15
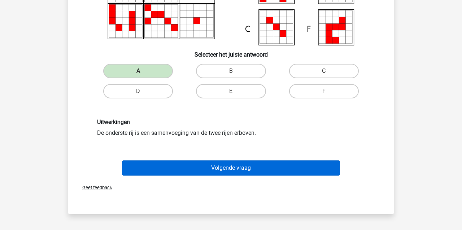
click at [192, 169] on button "Volgende vraag" at bounding box center [231, 168] width 218 height 15
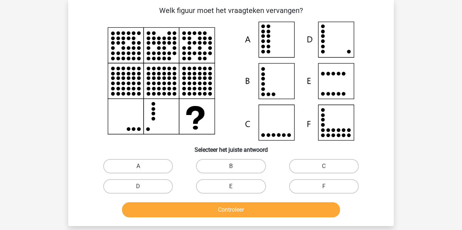
scroll to position [34, 0]
click at [170, 188] on label "D" at bounding box center [138, 186] width 70 height 14
click at [143, 188] on input "D" at bounding box center [140, 189] width 5 height 5
radio input "true"
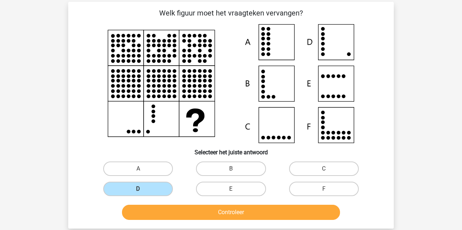
click at [178, 211] on button "Controleer" at bounding box center [231, 212] width 218 height 15
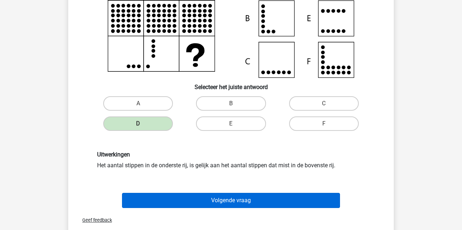
click at [179, 204] on button "Volgende vraag" at bounding box center [231, 200] width 218 height 15
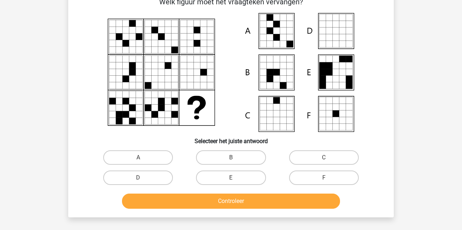
scroll to position [33, 0]
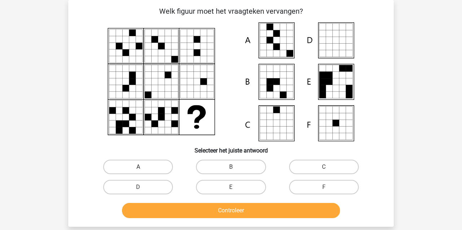
click at [143, 170] on label "A" at bounding box center [138, 167] width 70 height 14
click at [143, 170] on input "A" at bounding box center [140, 169] width 5 height 5
radio input "true"
click at [174, 208] on button "Controleer" at bounding box center [231, 210] width 218 height 15
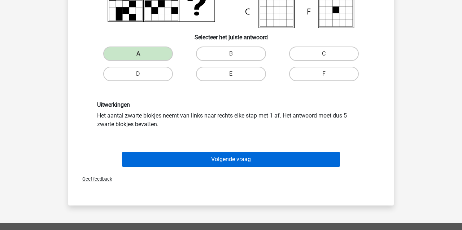
click at [162, 161] on button "Volgende vraag" at bounding box center [231, 159] width 218 height 15
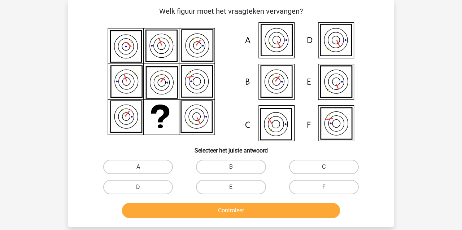
click at [334, 184] on label "F" at bounding box center [324, 187] width 70 height 14
click at [329, 187] on input "F" at bounding box center [326, 189] width 5 height 5
radio input "true"
click at [308, 215] on button "Controleer" at bounding box center [231, 210] width 218 height 15
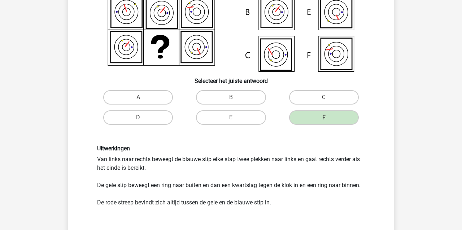
scroll to position [122, 0]
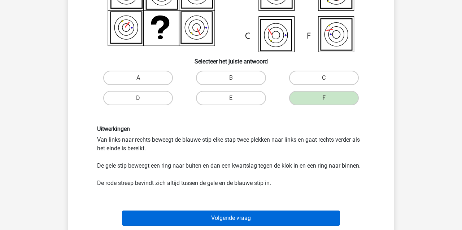
click at [274, 216] on button "Volgende vraag" at bounding box center [231, 218] width 218 height 15
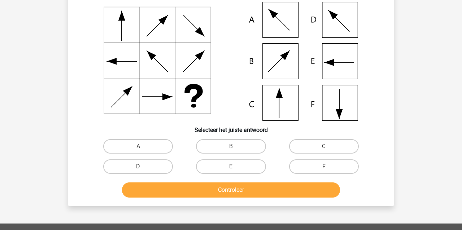
scroll to position [33, 0]
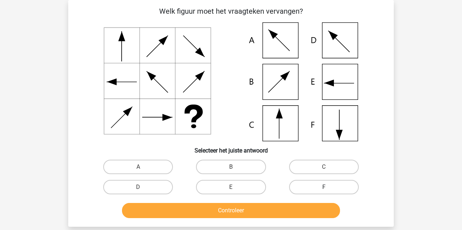
click at [340, 189] on label "F" at bounding box center [324, 187] width 70 height 14
click at [329, 189] on input "F" at bounding box center [326, 189] width 5 height 5
radio input "true"
click at [298, 212] on button "Controleer" at bounding box center [231, 210] width 218 height 15
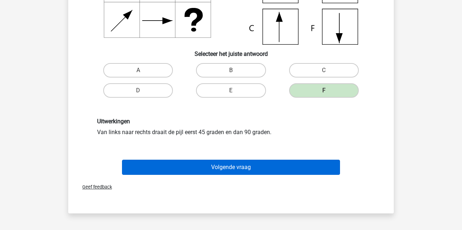
click at [280, 168] on button "Volgende vraag" at bounding box center [231, 167] width 218 height 15
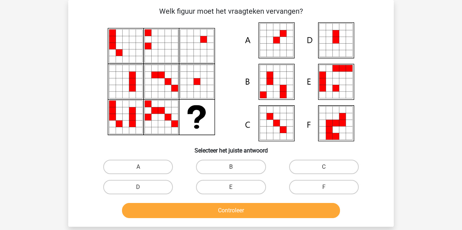
click at [138, 167] on input "A" at bounding box center [140, 169] width 5 height 5
radio input "true"
click at [186, 209] on button "Controleer" at bounding box center [231, 210] width 218 height 15
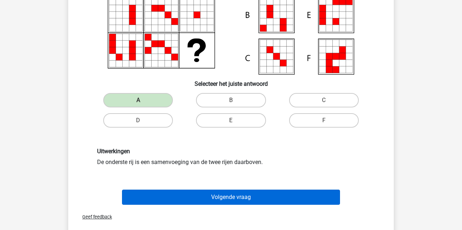
click at [189, 200] on button "Volgende vraag" at bounding box center [231, 197] width 218 height 15
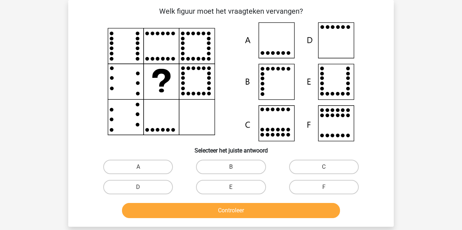
scroll to position [31, 0]
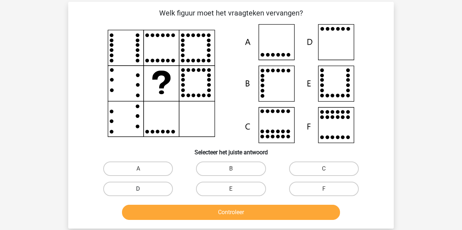
click at [159, 190] on label "D" at bounding box center [138, 189] width 70 height 14
click at [143, 190] on input "D" at bounding box center [140, 191] width 5 height 5
radio input "true"
click at [173, 215] on button "Controleer" at bounding box center [231, 212] width 218 height 15
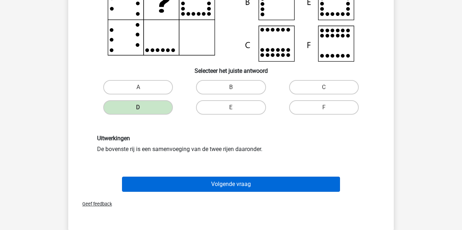
click at [209, 189] on button "Volgende vraag" at bounding box center [231, 184] width 218 height 15
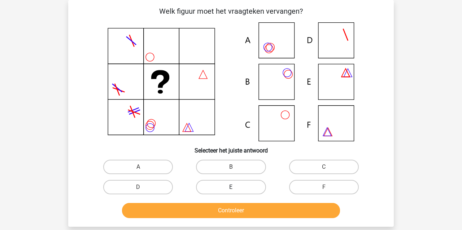
scroll to position [33, 0]
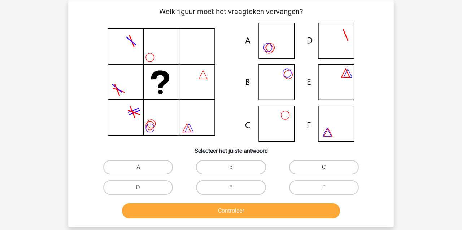
drag, startPoint x: 221, startPoint y: 168, endPoint x: 218, endPoint y: 174, distance: 6.3
click at [220, 169] on label "B" at bounding box center [231, 167] width 70 height 14
click at [231, 169] on input "B" at bounding box center [233, 170] width 5 height 5
radio input "true"
click at [211, 209] on button "Controleer" at bounding box center [231, 211] width 218 height 15
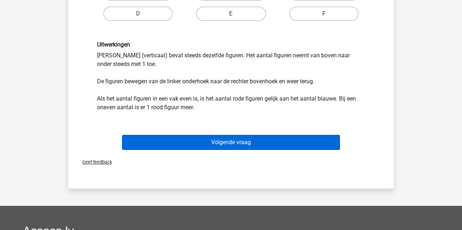
click at [201, 140] on button "Volgende vraag" at bounding box center [231, 142] width 218 height 15
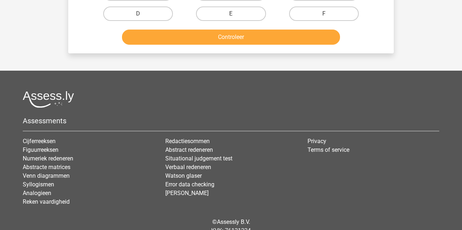
scroll to position [33, 0]
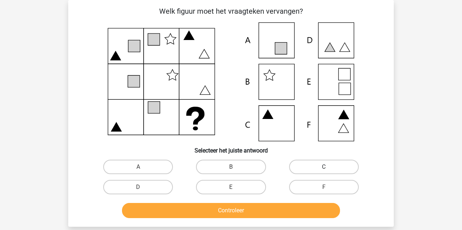
click at [312, 167] on label "C" at bounding box center [324, 167] width 70 height 14
click at [324, 167] on input "C" at bounding box center [326, 169] width 5 height 5
radio input "true"
click at [286, 209] on button "Controleer" at bounding box center [231, 210] width 218 height 15
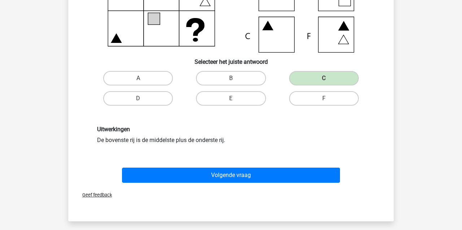
scroll to position [131, 0]
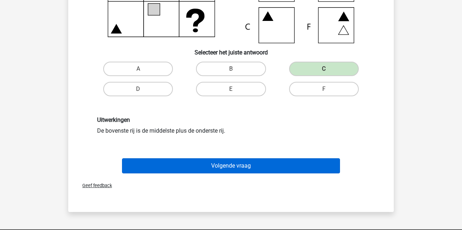
click at [250, 167] on button "Volgende vraag" at bounding box center [231, 165] width 218 height 15
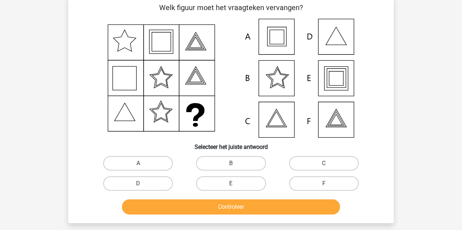
scroll to position [33, 0]
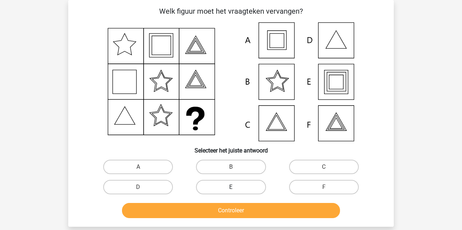
click at [226, 188] on label "E" at bounding box center [231, 187] width 70 height 14
click at [231, 188] on input "E" at bounding box center [233, 189] width 5 height 5
radio input "true"
click at [219, 209] on button "Controleer" at bounding box center [231, 210] width 218 height 15
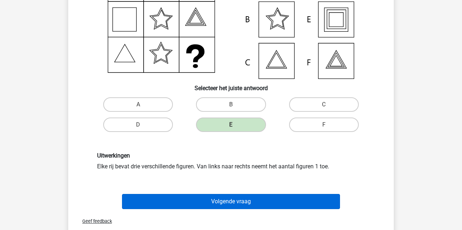
click at [227, 201] on button "Volgende vraag" at bounding box center [231, 201] width 218 height 15
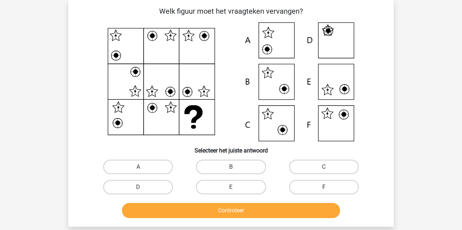
drag, startPoint x: 309, startPoint y: 188, endPoint x: 301, endPoint y: 195, distance: 9.8
click at [309, 188] on label "F" at bounding box center [324, 187] width 70 height 14
click at [324, 188] on input "F" at bounding box center [326, 189] width 5 height 5
radio input "true"
drag, startPoint x: 283, startPoint y: 217, endPoint x: 282, endPoint y: 213, distance: 4.6
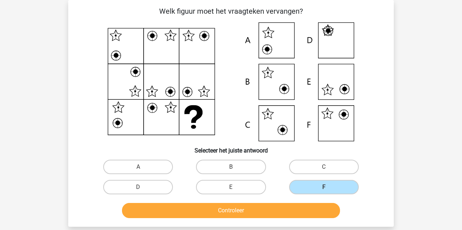
click at [282, 216] on button "Controleer" at bounding box center [231, 210] width 218 height 15
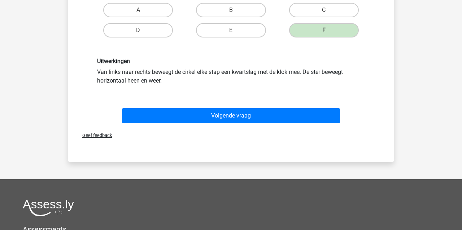
scroll to position [203, 0]
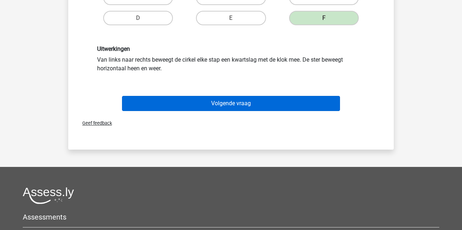
click at [190, 108] on button "Volgende vraag" at bounding box center [231, 103] width 218 height 15
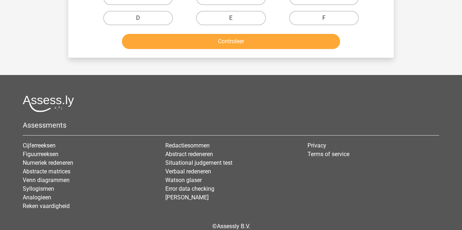
scroll to position [33, 0]
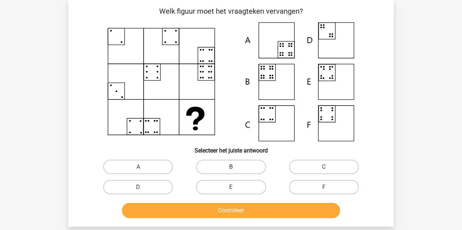
click at [246, 170] on label "B" at bounding box center [231, 167] width 70 height 14
click at [236, 170] on input "B" at bounding box center [233, 169] width 5 height 5
radio input "true"
click at [241, 209] on button "Controleer" at bounding box center [231, 210] width 218 height 15
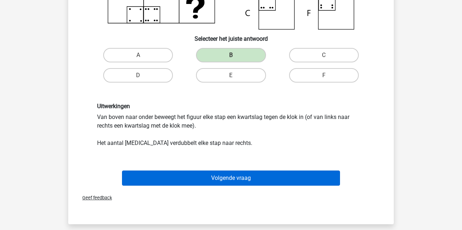
click at [221, 177] on button "Volgende vraag" at bounding box center [231, 178] width 218 height 15
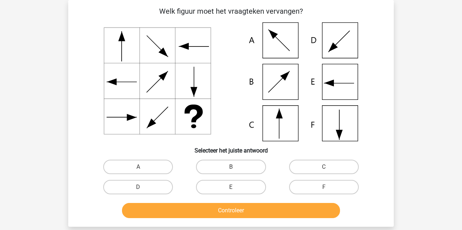
drag, startPoint x: 329, startPoint y: 166, endPoint x: 315, endPoint y: 178, distance: 18.6
click at [329, 166] on label "C" at bounding box center [324, 167] width 70 height 14
click at [329, 167] on input "C" at bounding box center [326, 169] width 5 height 5
radio input "true"
click at [292, 208] on button "Controleer" at bounding box center [231, 210] width 218 height 15
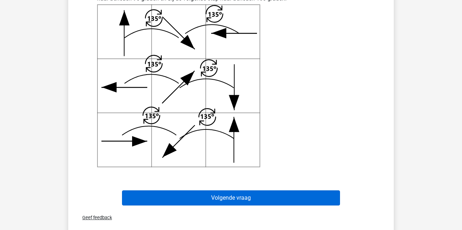
click at [285, 198] on button "Volgende vraag" at bounding box center [231, 198] width 218 height 15
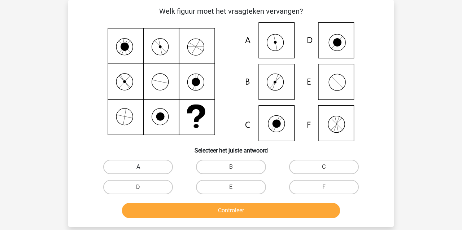
click at [121, 165] on label "A" at bounding box center [138, 167] width 70 height 14
click at [138, 167] on input "A" at bounding box center [140, 169] width 5 height 5
radio input "true"
click at [149, 207] on button "Controleer" at bounding box center [231, 210] width 218 height 15
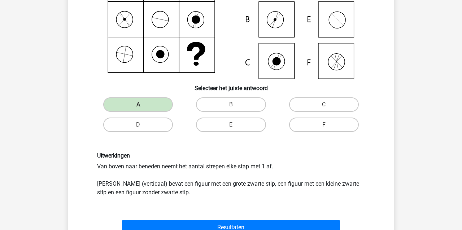
scroll to position [143, 0]
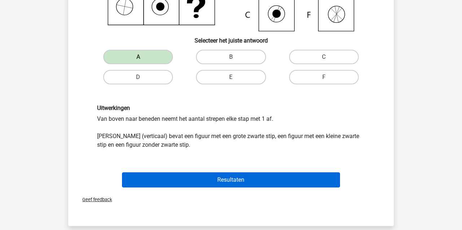
click at [154, 184] on button "Resultaten" at bounding box center [231, 180] width 218 height 15
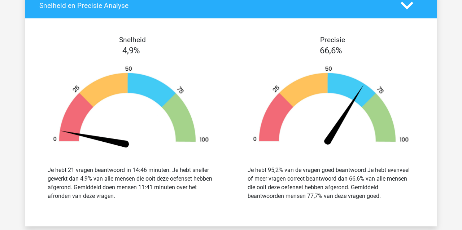
scroll to position [945, 0]
